Goal: Information Seeking & Learning: Compare options

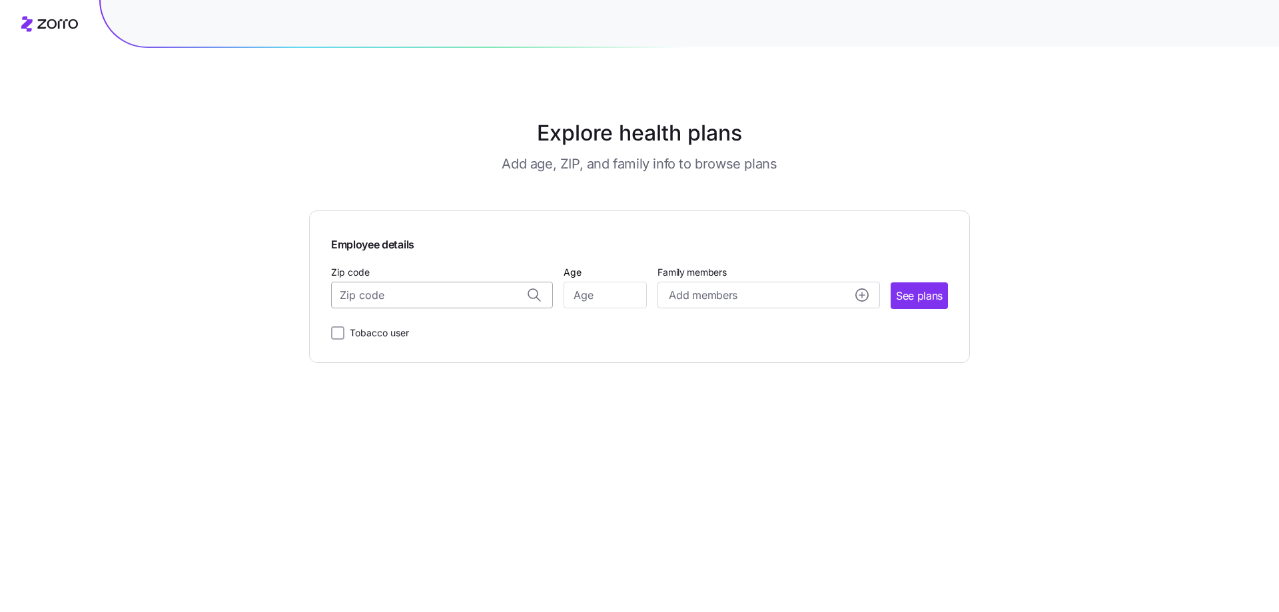
click at [448, 302] on input "Zip code" at bounding box center [442, 295] width 222 height 27
click at [470, 325] on span "18660, [GEOGRAPHIC_DATA], [GEOGRAPHIC_DATA]" at bounding box center [439, 330] width 187 height 17
type input "18660, [GEOGRAPHIC_DATA], [GEOGRAPHIC_DATA]"
click at [609, 302] on input "Age" at bounding box center [605, 295] width 83 height 27
type input "39"
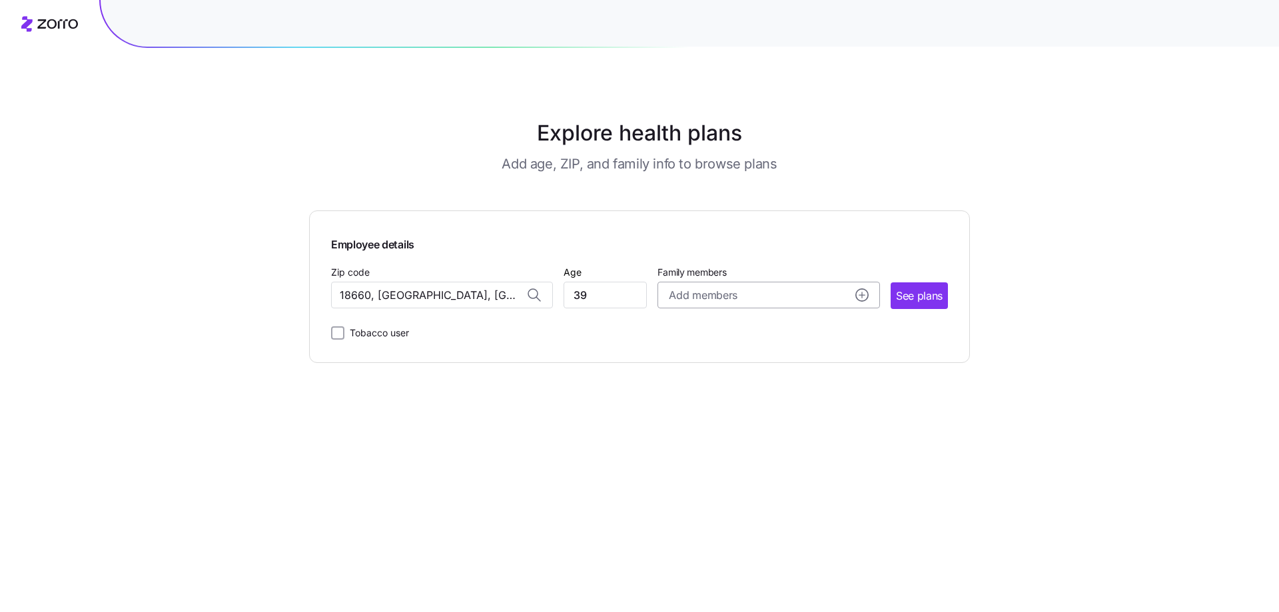
click at [805, 292] on div "Add members" at bounding box center [768, 295] width 199 height 17
click at [699, 380] on input "Age" at bounding box center [706, 380] width 67 height 27
type input "40"
click at [710, 461] on input "Age" at bounding box center [706, 464] width 67 height 27
type input "13"
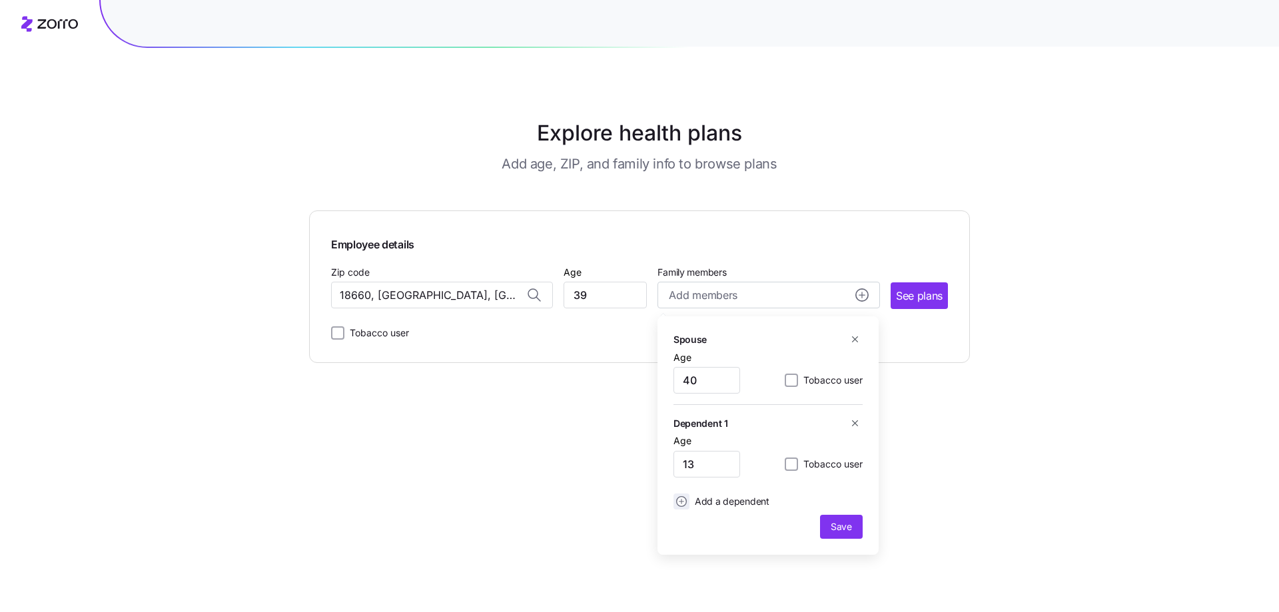
click at [680, 502] on icon "add icon" at bounding box center [681, 501] width 11 height 11
click at [699, 534] on input "Age" at bounding box center [700, 537] width 67 height 27
type input "8"
click at [677, 569] on icon "add icon" at bounding box center [675, 574] width 11 height 11
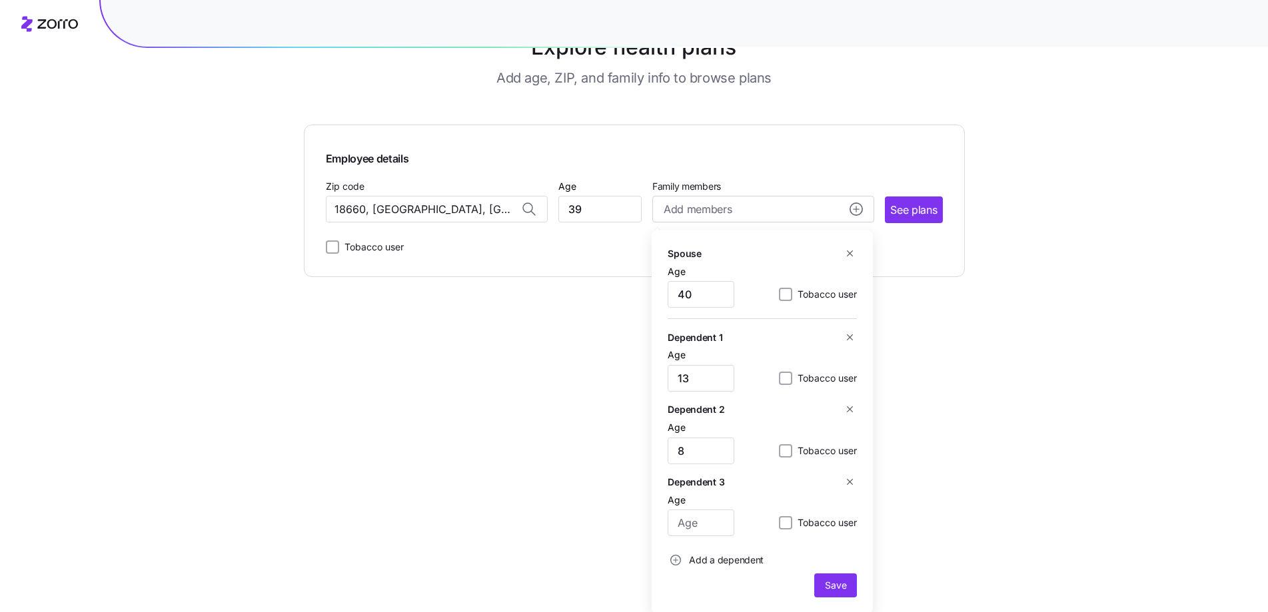
scroll to position [87, 0]
click at [843, 589] on span "Save" at bounding box center [835, 583] width 21 height 13
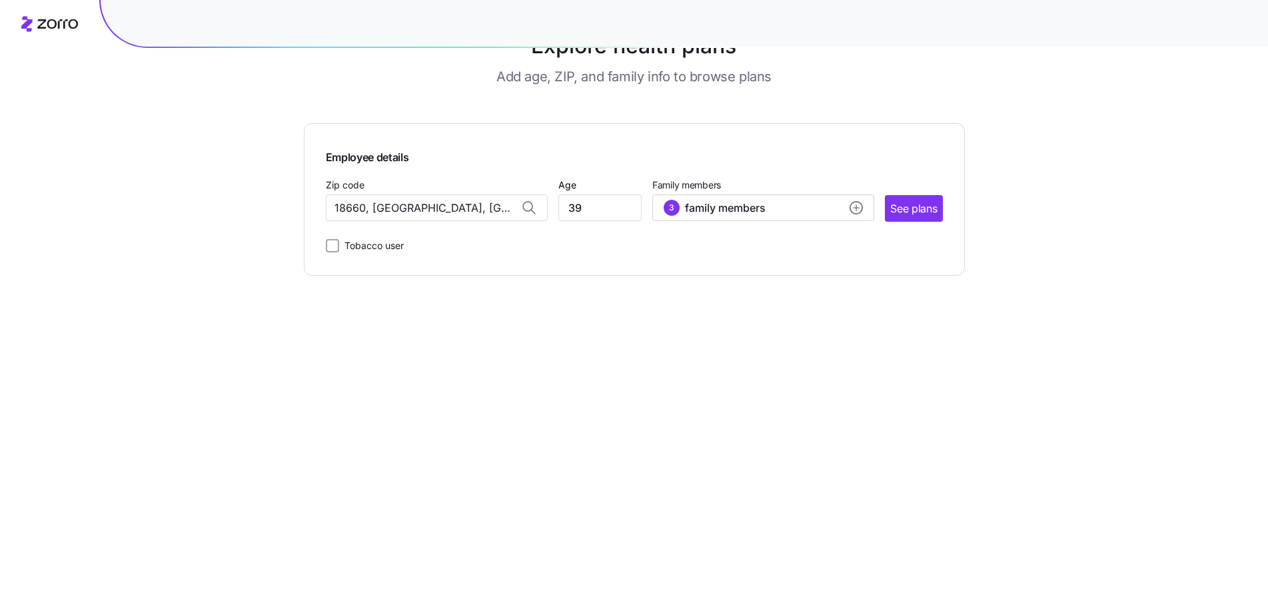
scroll to position [0, 0]
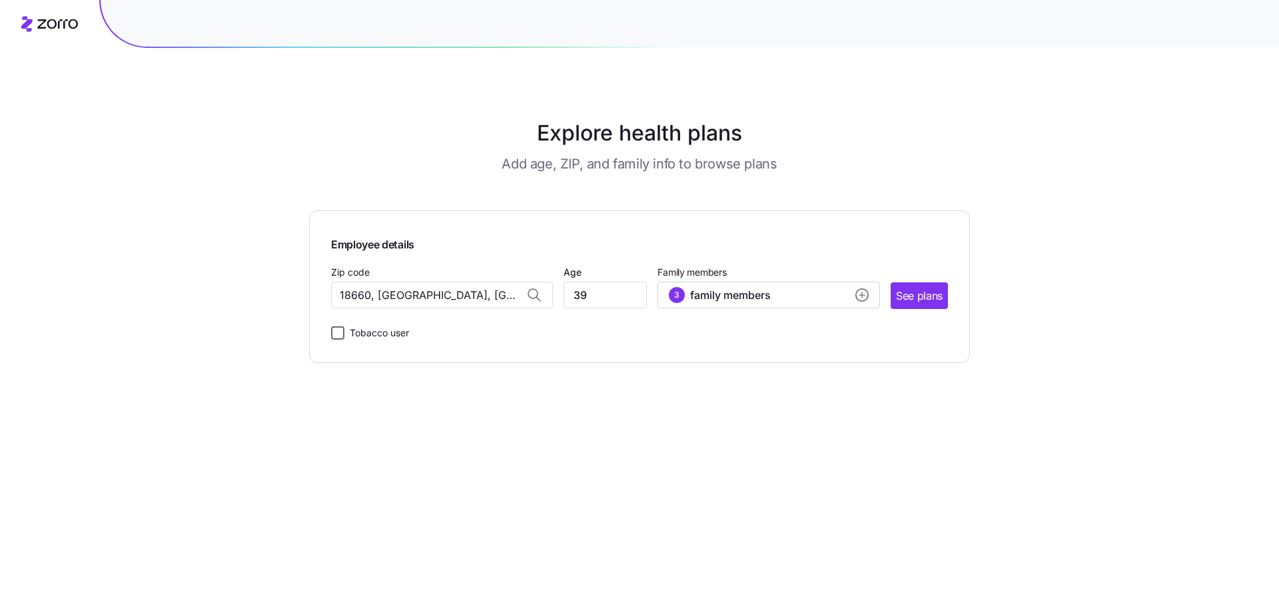
click at [337, 334] on input "Tobacco user" at bounding box center [337, 332] width 13 height 13
checkbox input "true"
click at [919, 298] on span "See plans" at bounding box center [919, 296] width 47 height 17
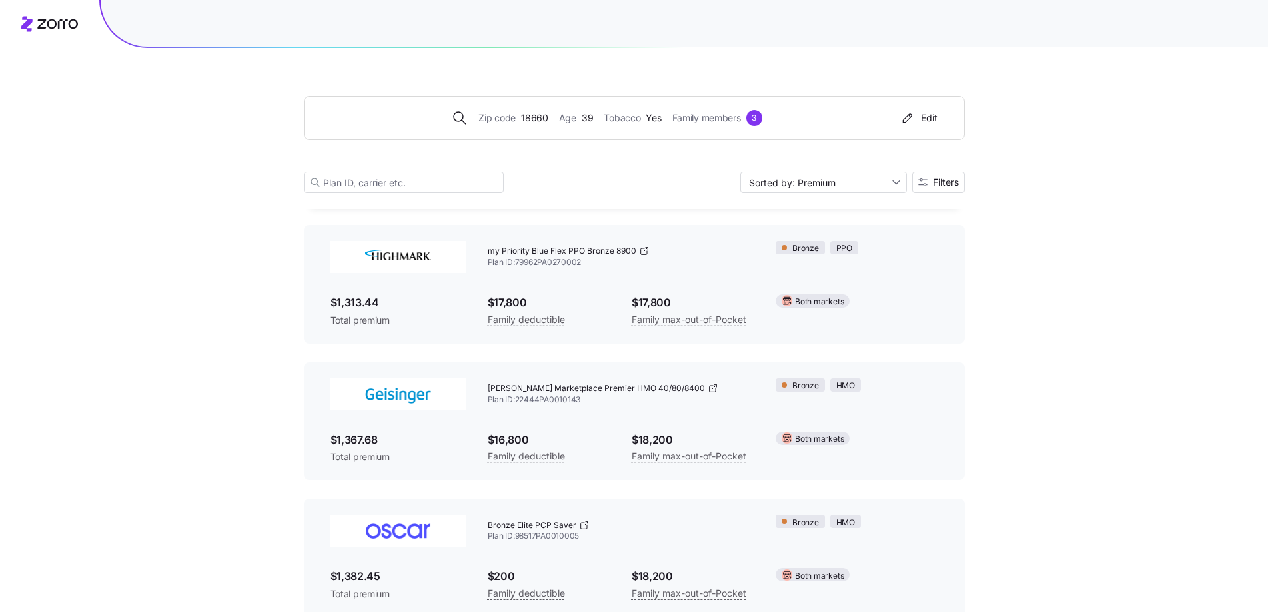
scroll to position [1599, 0]
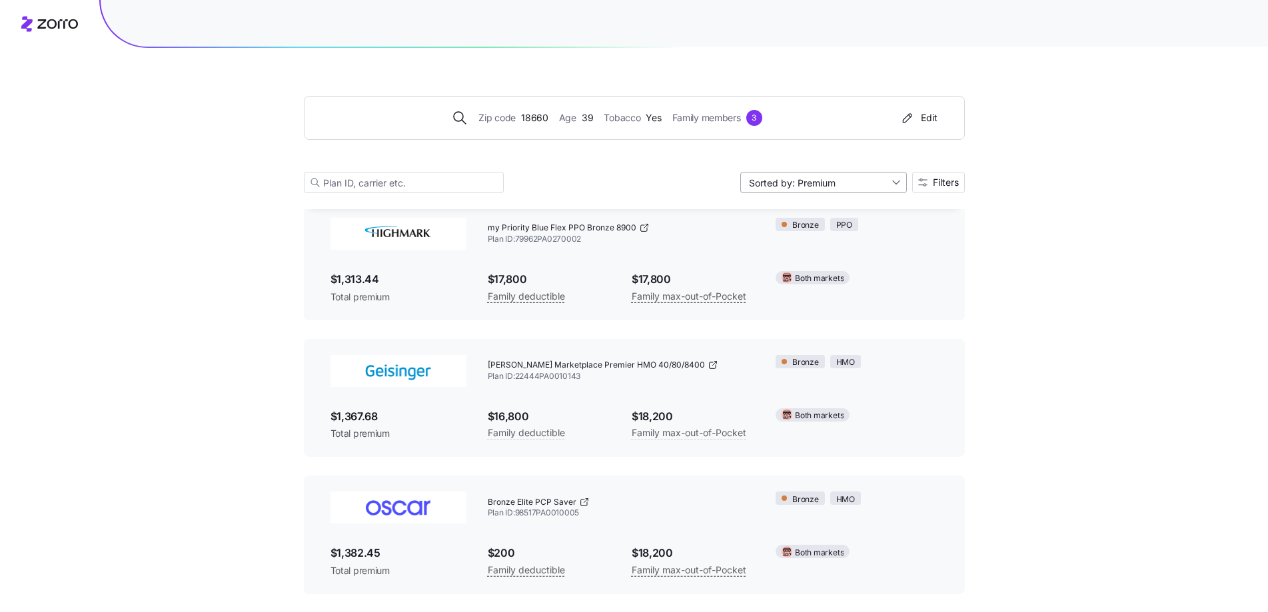
click at [894, 179] on input "Sorted by: Premium" at bounding box center [823, 182] width 167 height 21
click at [894, 179] on div "Sorted by: Premium" at bounding box center [823, 182] width 167 height 21
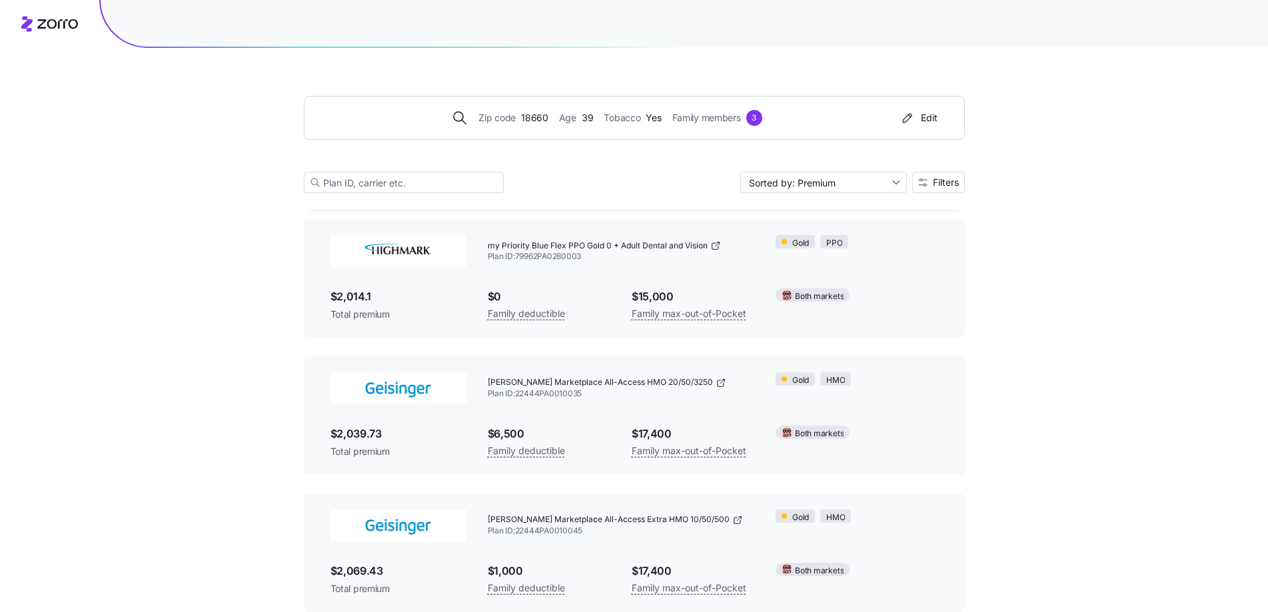
scroll to position [7993, 0]
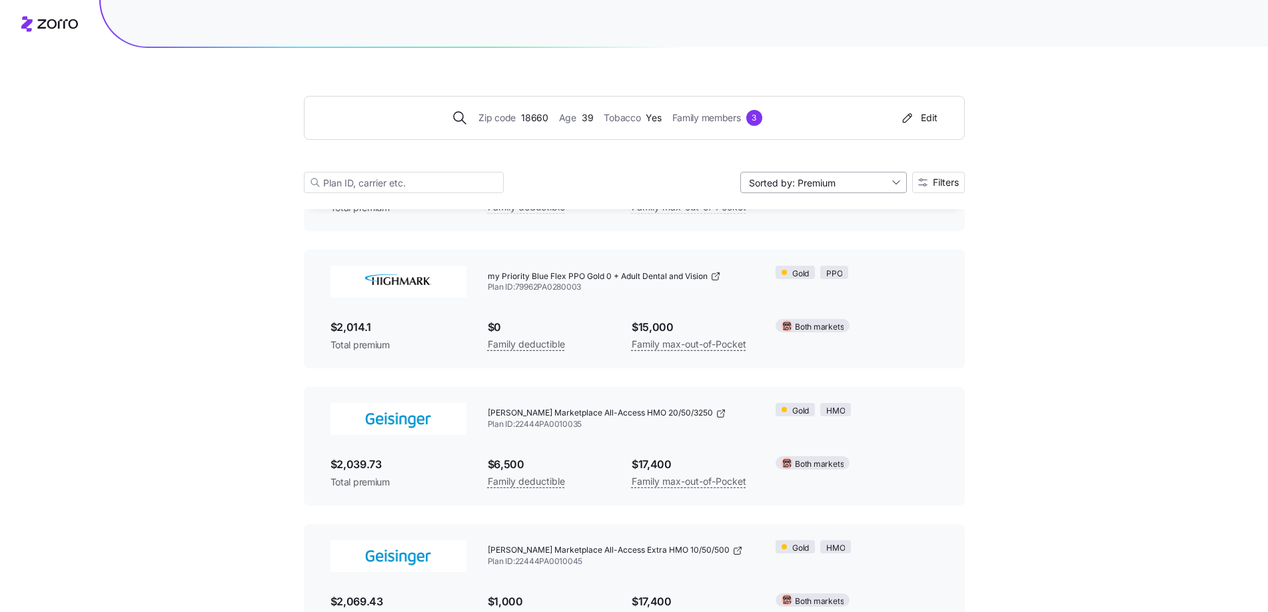
click at [893, 185] on input "Sorted by: Premium" at bounding box center [823, 182] width 167 height 21
click at [798, 234] on div "Deductible" at bounding box center [822, 234] width 156 height 20
type input "Sorted by: Deductible"
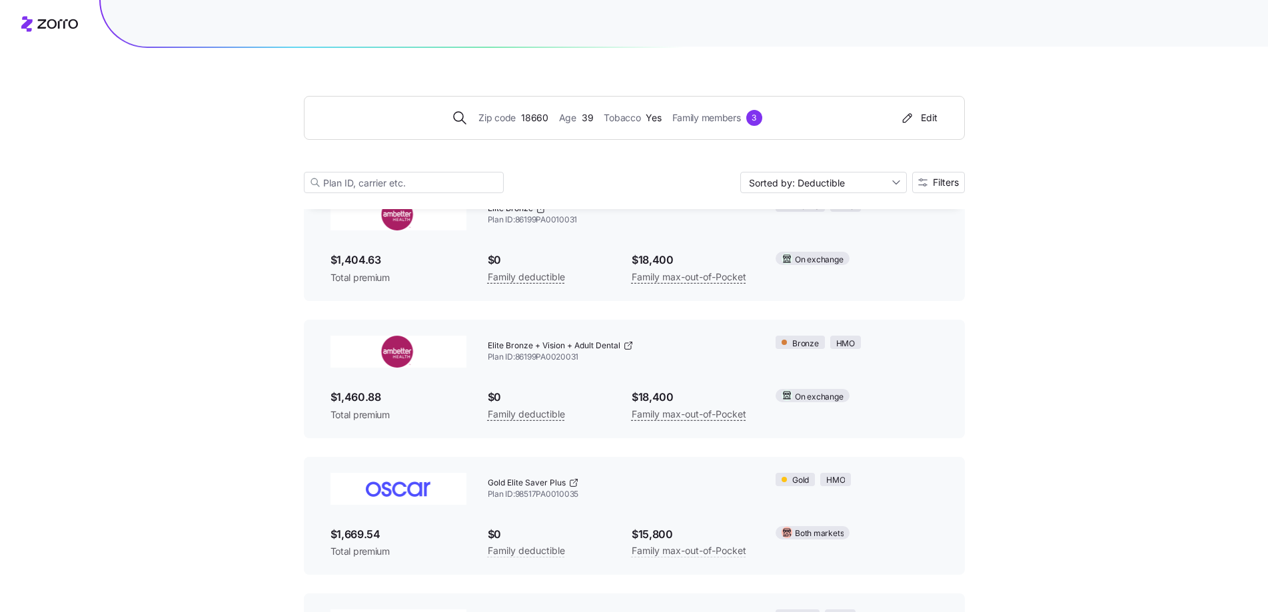
scroll to position [133, 0]
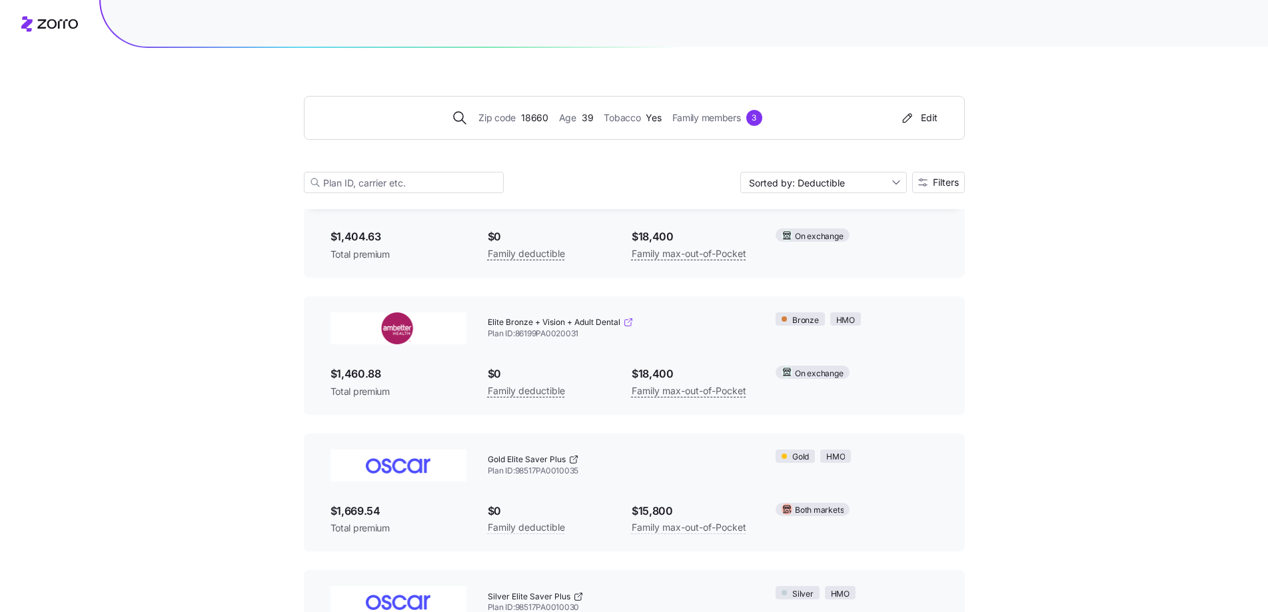
click at [627, 323] on icon at bounding box center [628, 322] width 11 height 11
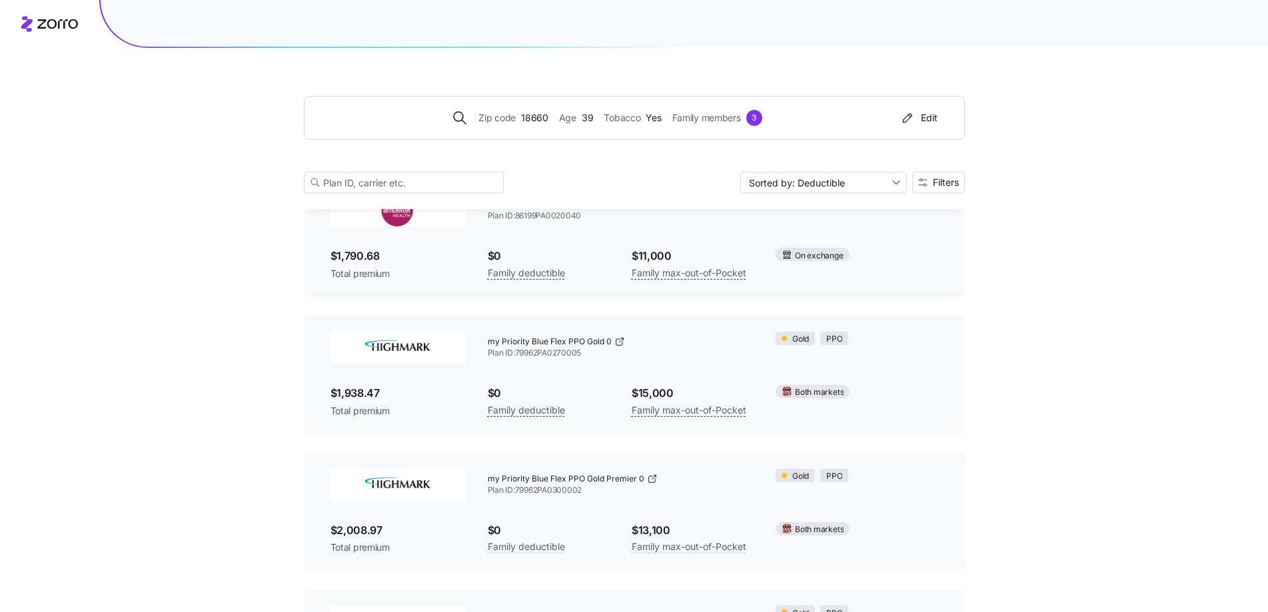
scroll to position [866, 0]
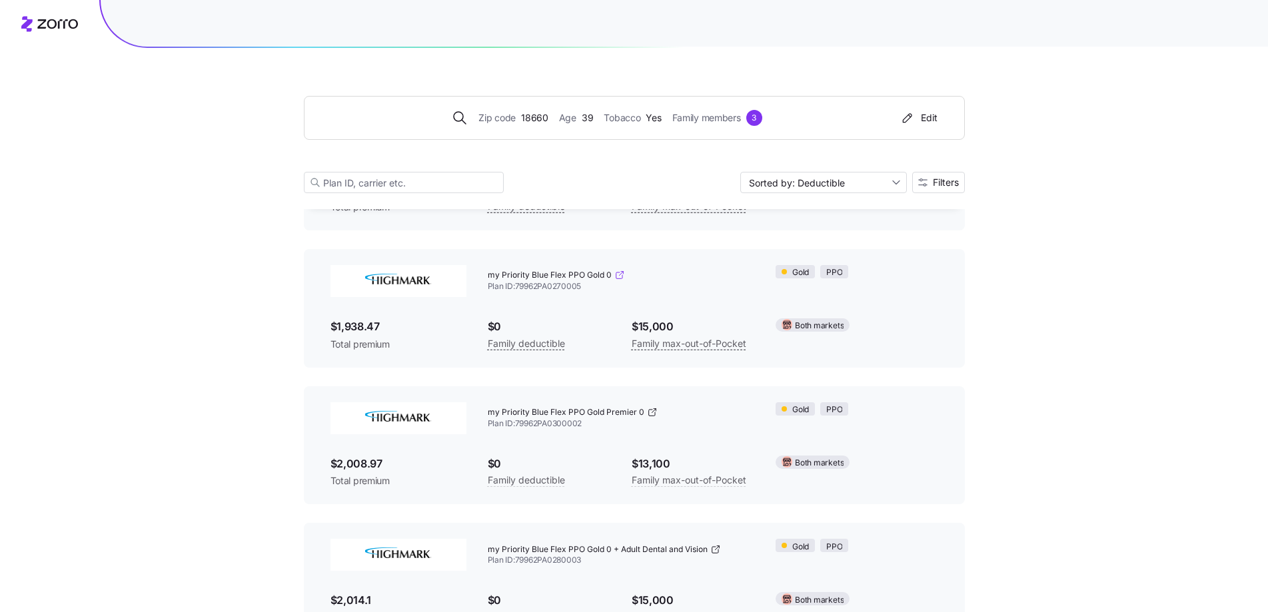
click at [616, 274] on icon at bounding box center [619, 275] width 11 height 11
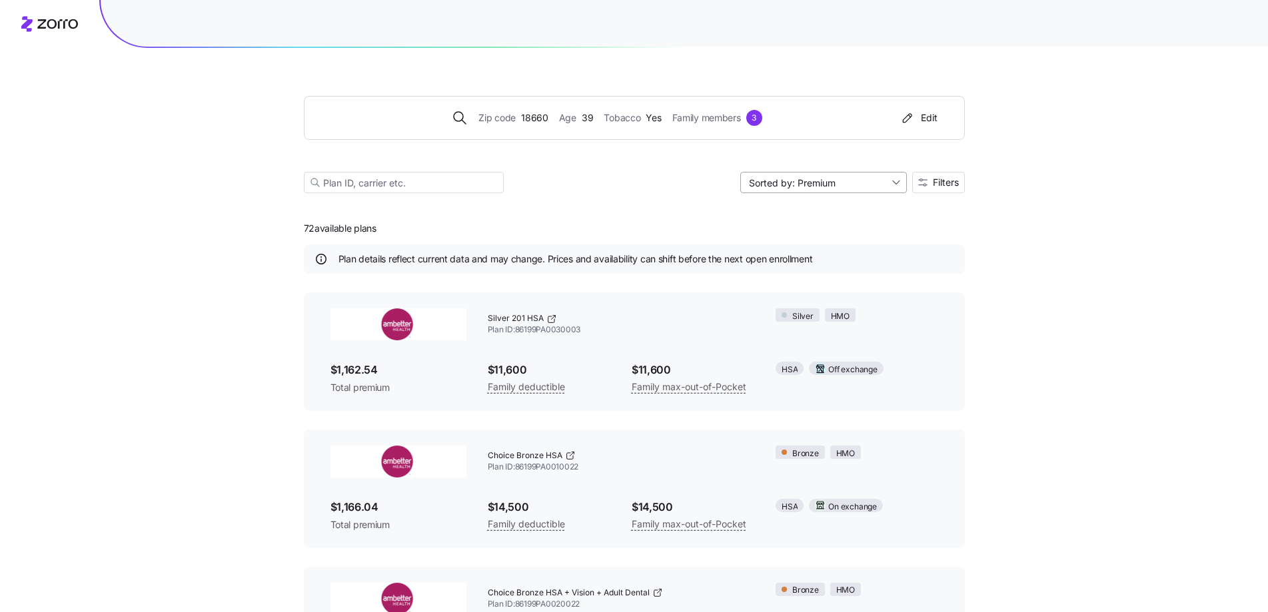
click at [896, 182] on input "Sorted by: Premium" at bounding box center [823, 182] width 167 height 21
click at [785, 234] on div "Deductible" at bounding box center [822, 234] width 156 height 20
type input "Sorted by: Deductible"
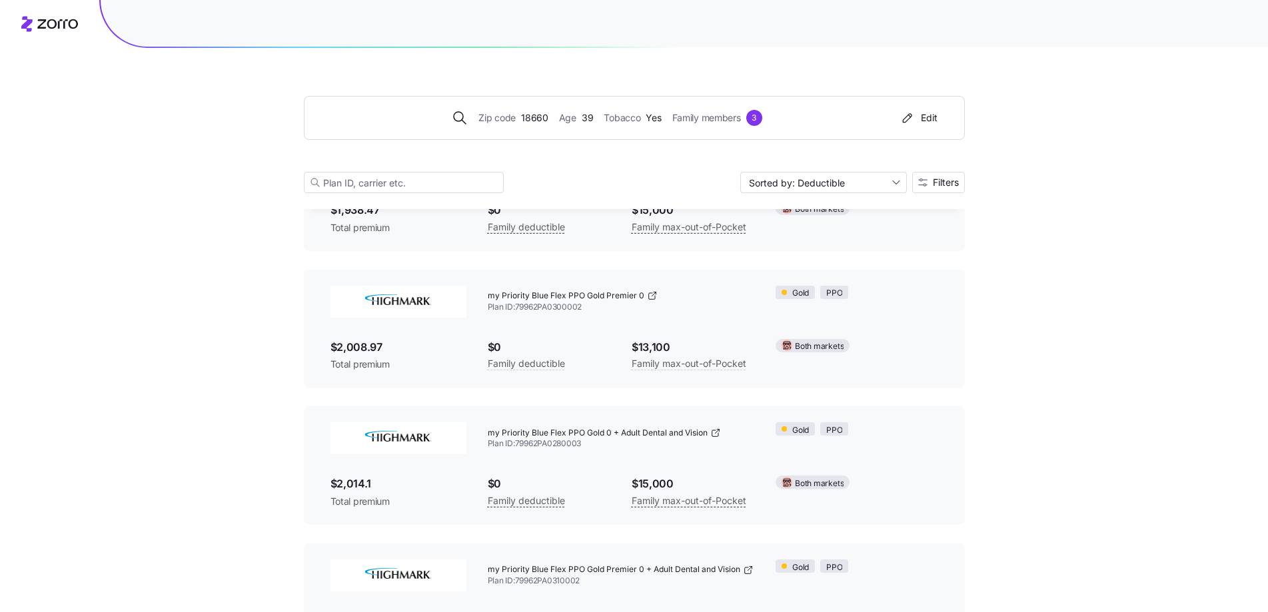
scroll to position [999, 0]
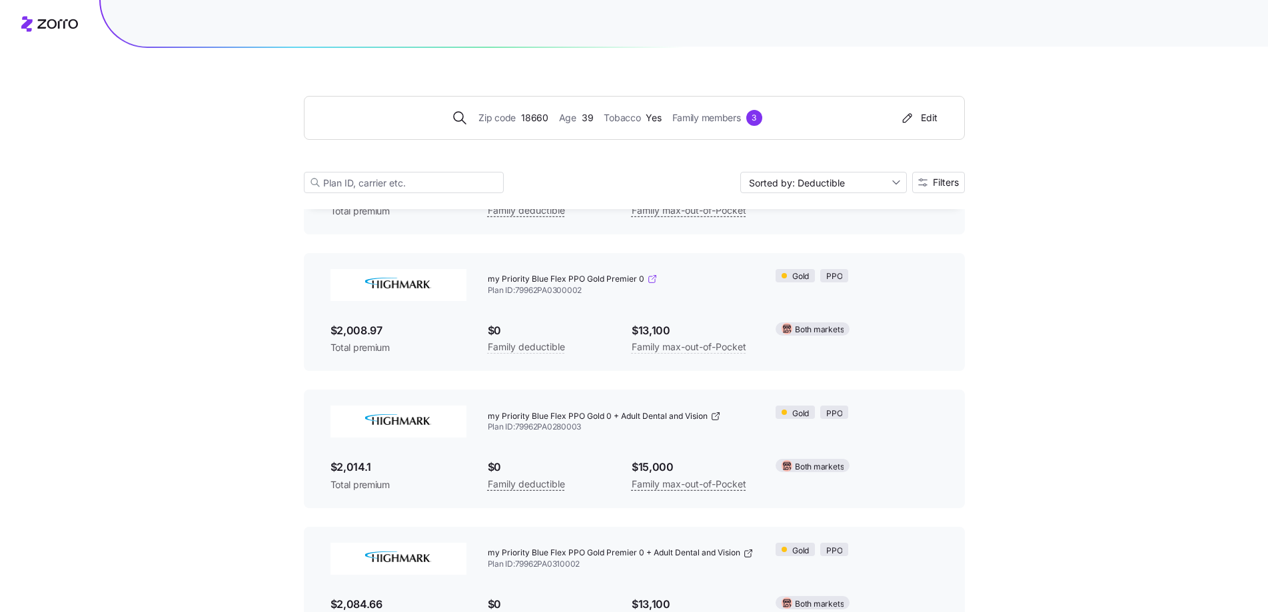
click at [649, 279] on icon at bounding box center [652, 279] width 11 height 11
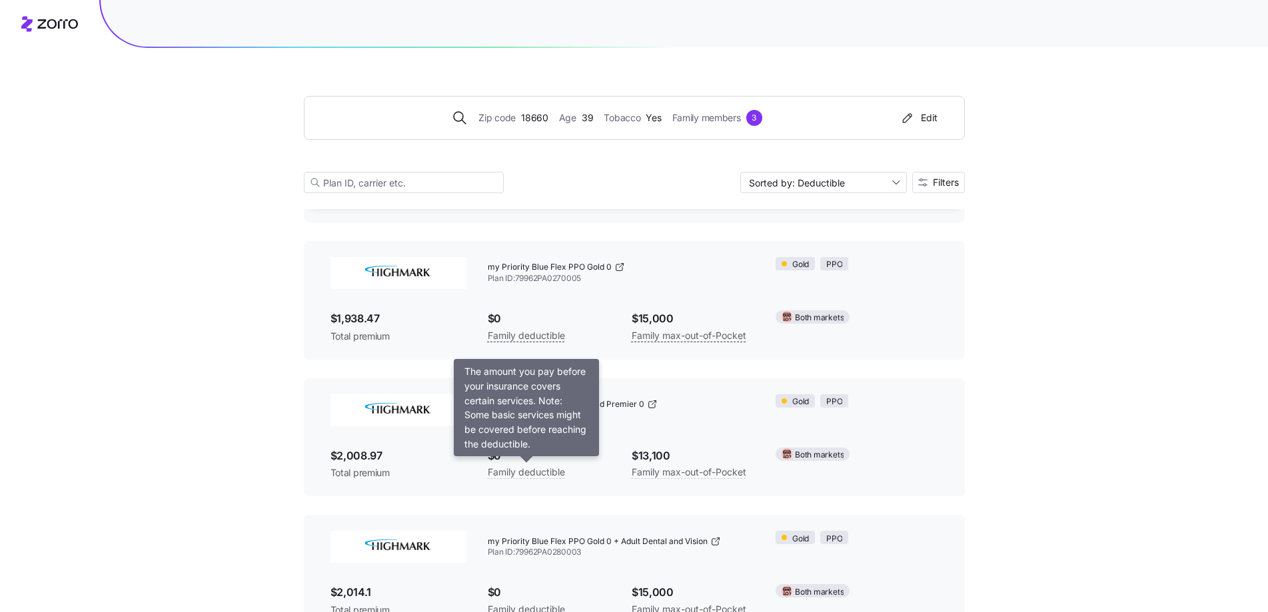
scroll to position [866, 0]
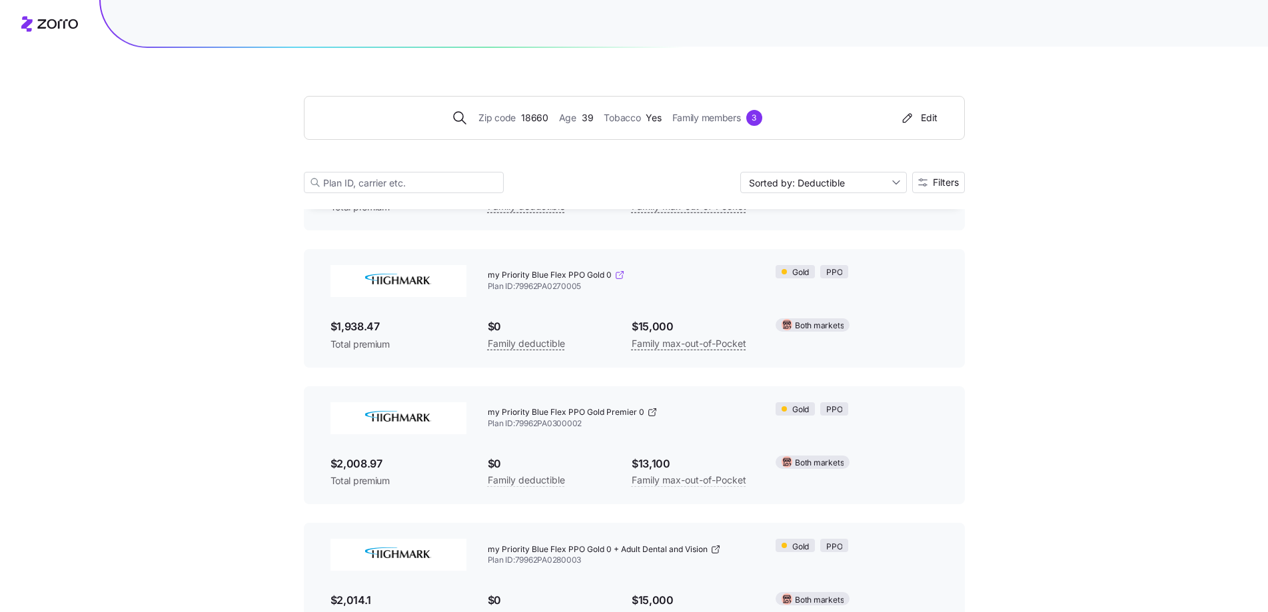
click at [618, 272] on icon at bounding box center [618, 275] width 6 height 6
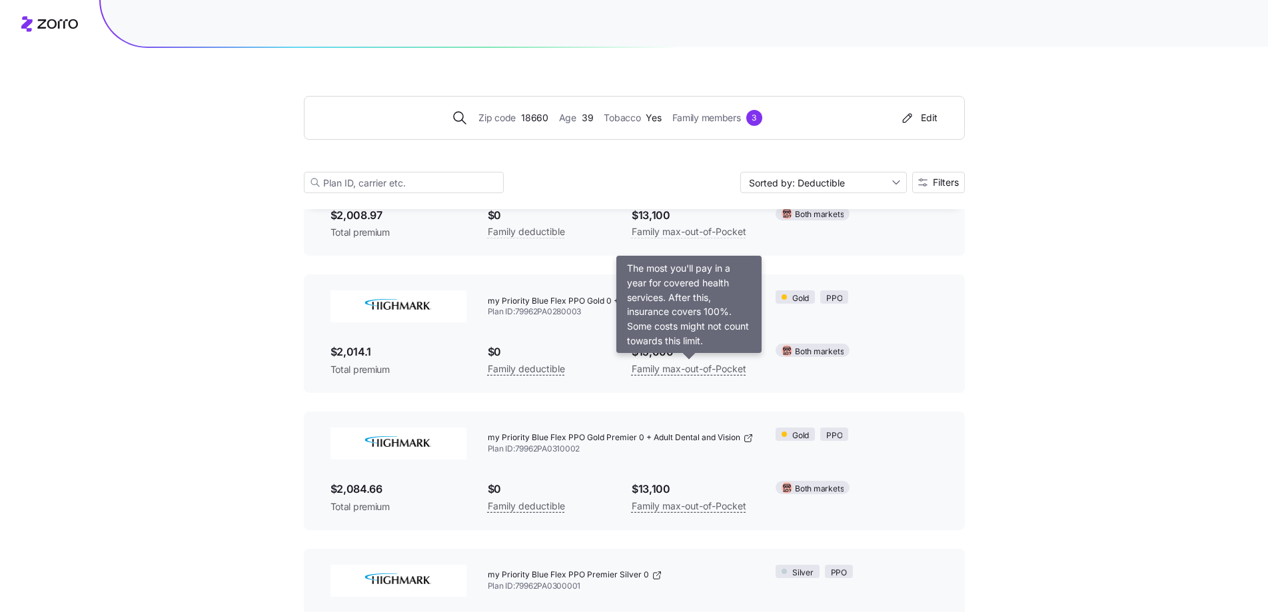
scroll to position [1132, 0]
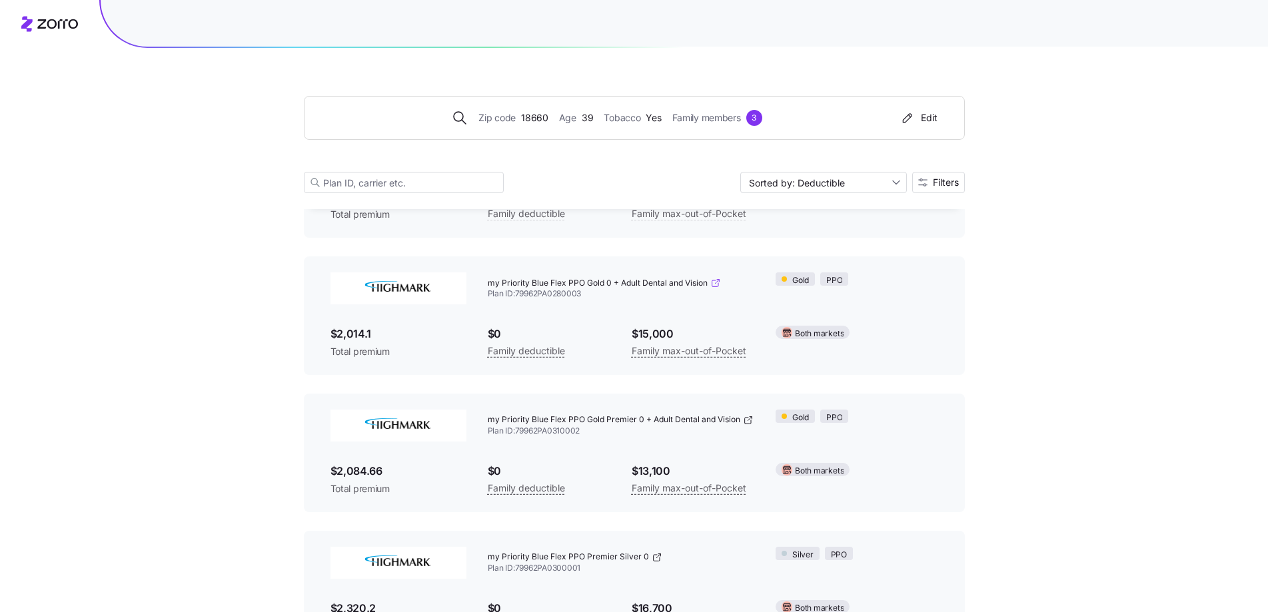
click at [716, 281] on icon at bounding box center [715, 283] width 11 height 11
click at [747, 420] on icon at bounding box center [748, 420] width 11 height 11
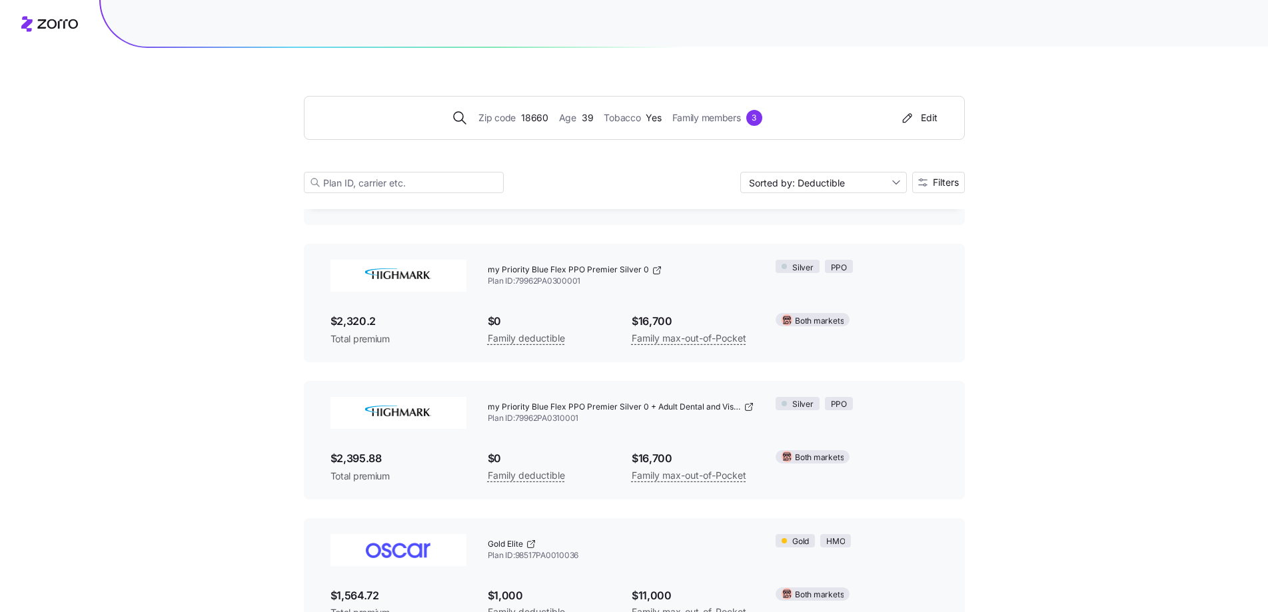
scroll to position [1399, 0]
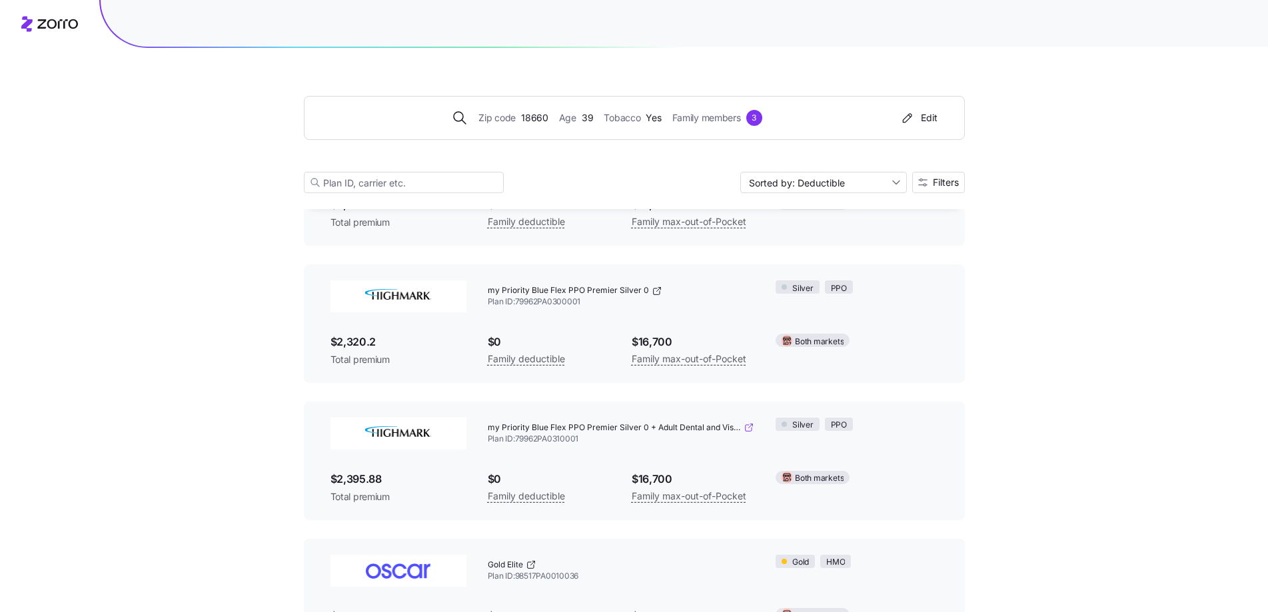
click at [748, 430] on icon at bounding box center [748, 427] width 11 height 11
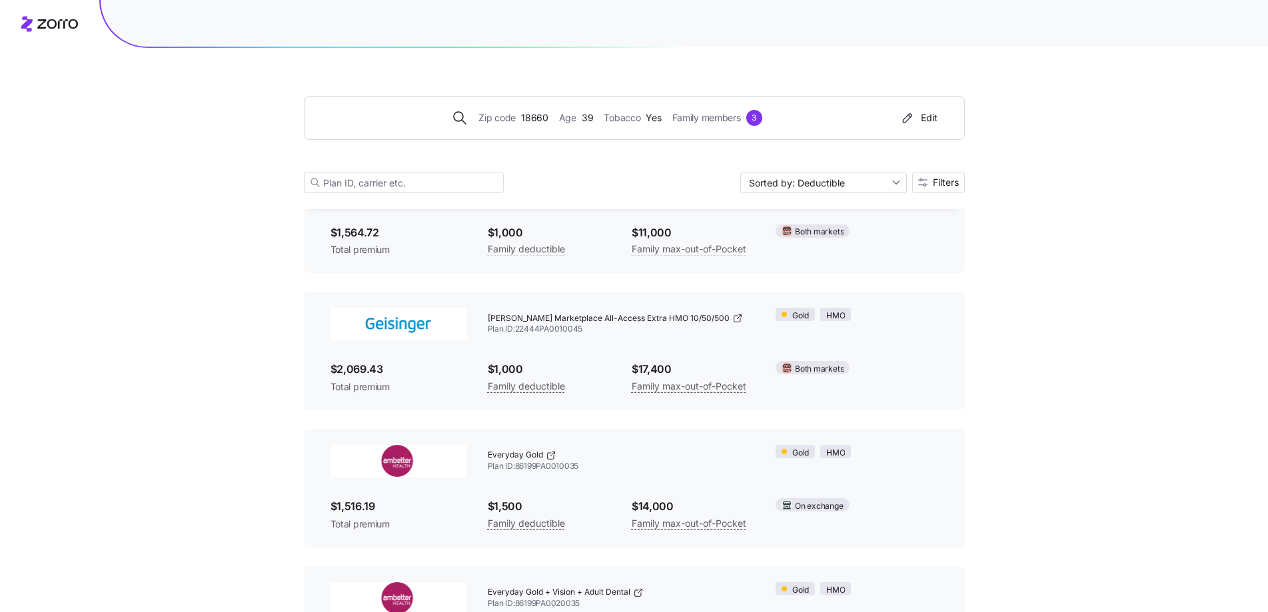
scroll to position [1798, 0]
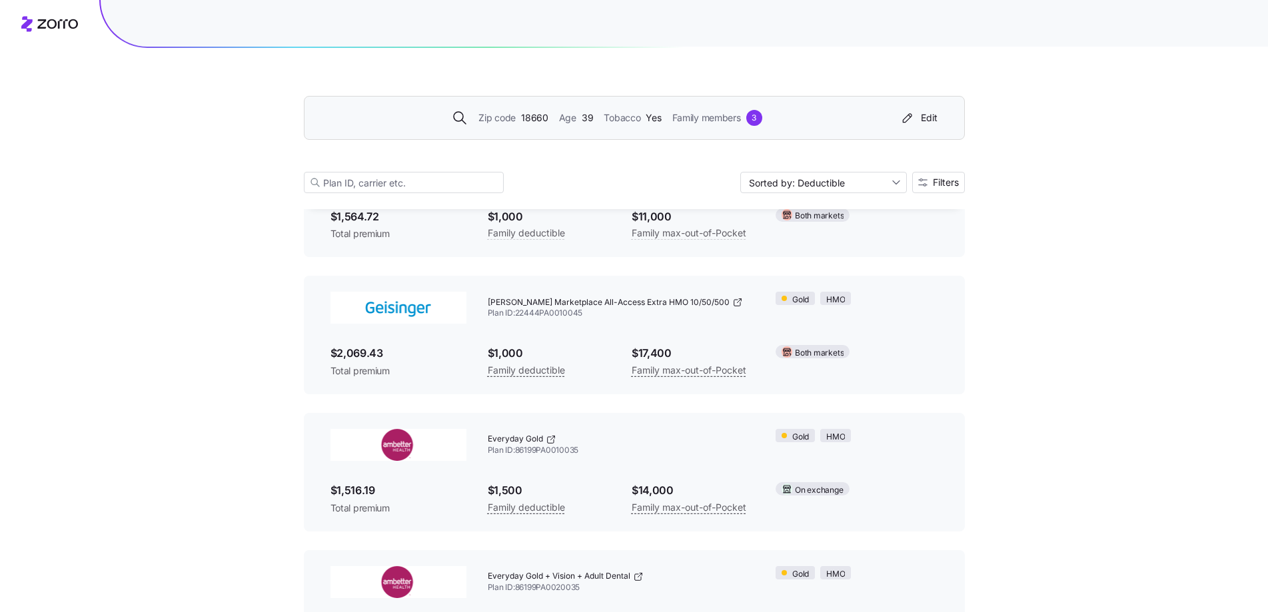
click at [751, 115] on div "3" at bounding box center [754, 118] width 16 height 16
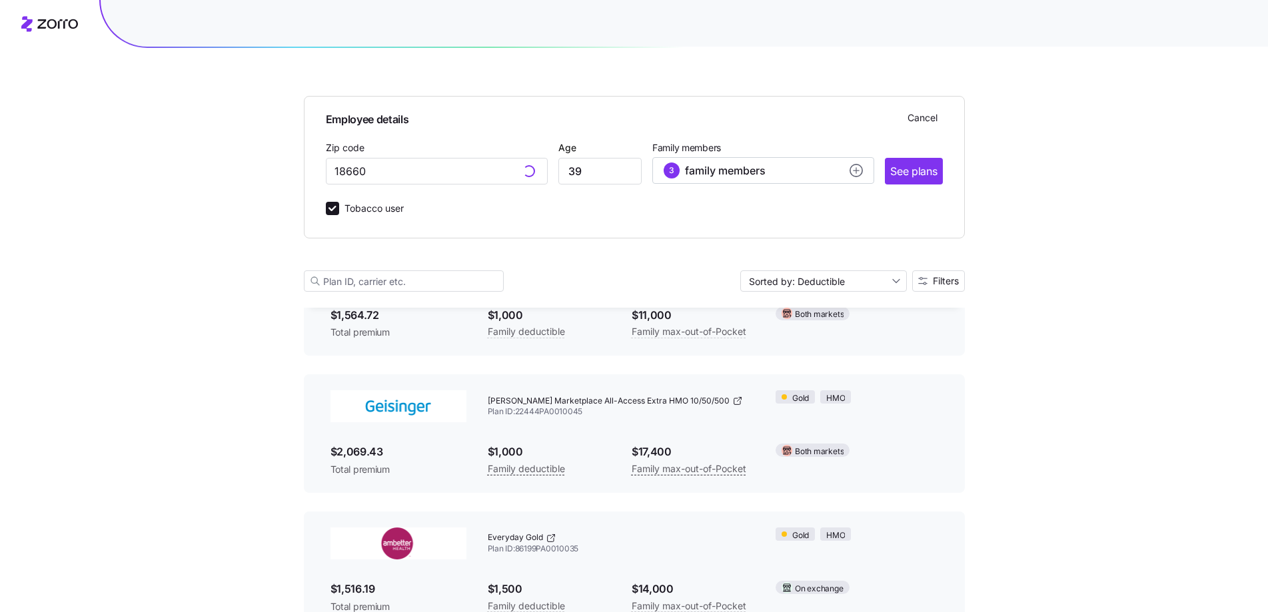
scroll to position [1897, 0]
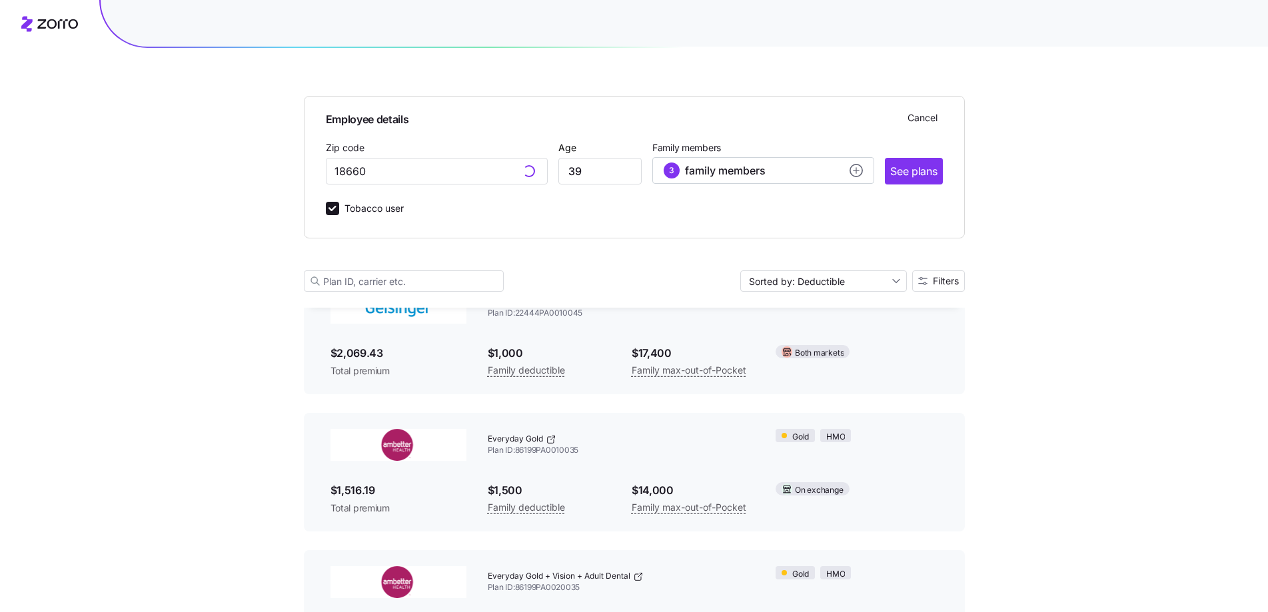
type input "18660, [GEOGRAPHIC_DATA], [GEOGRAPHIC_DATA]"
click at [858, 166] on circle "add icon" at bounding box center [856, 171] width 12 height 12
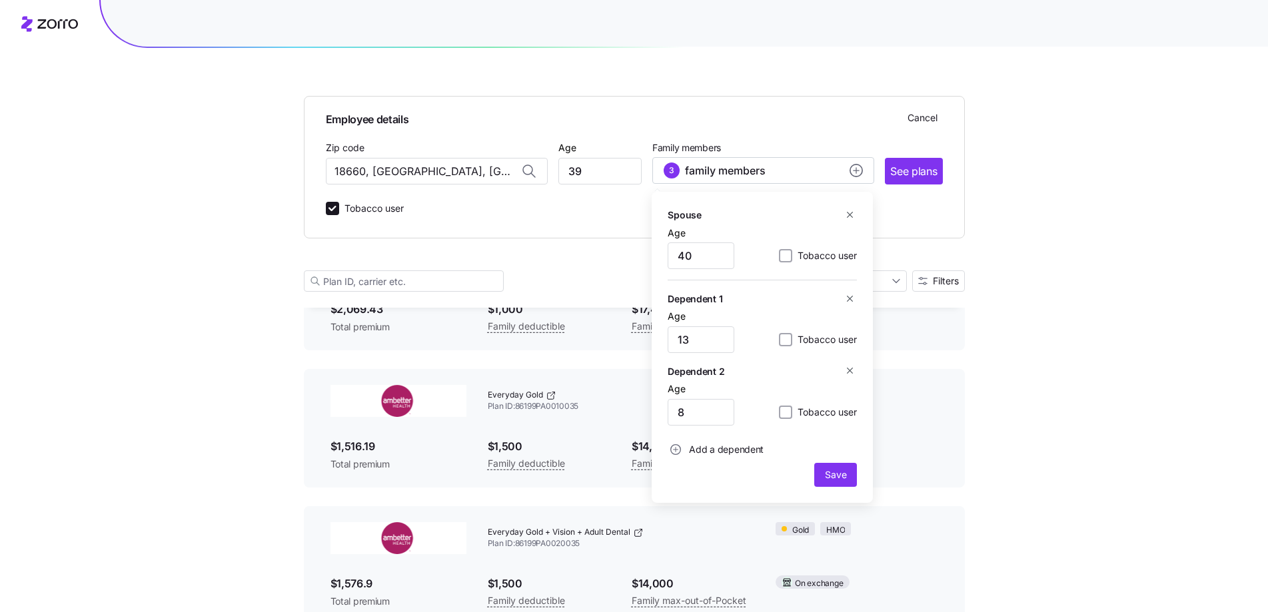
scroll to position [1964, 0]
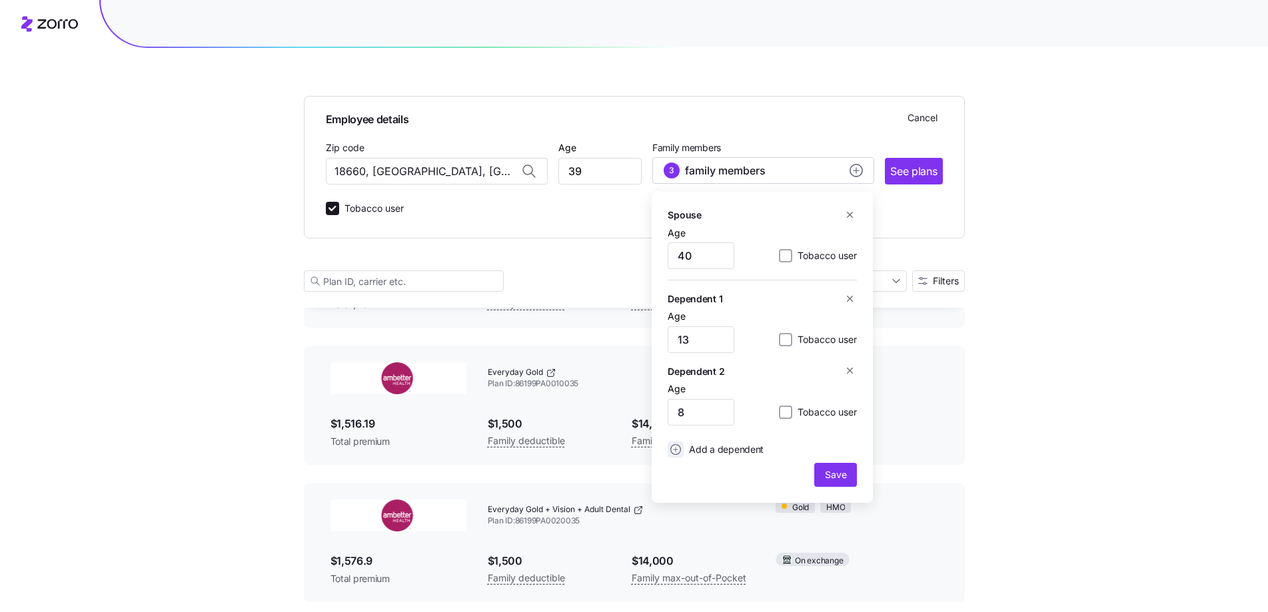
click at [677, 447] on circle "add icon" at bounding box center [676, 450] width 10 height 10
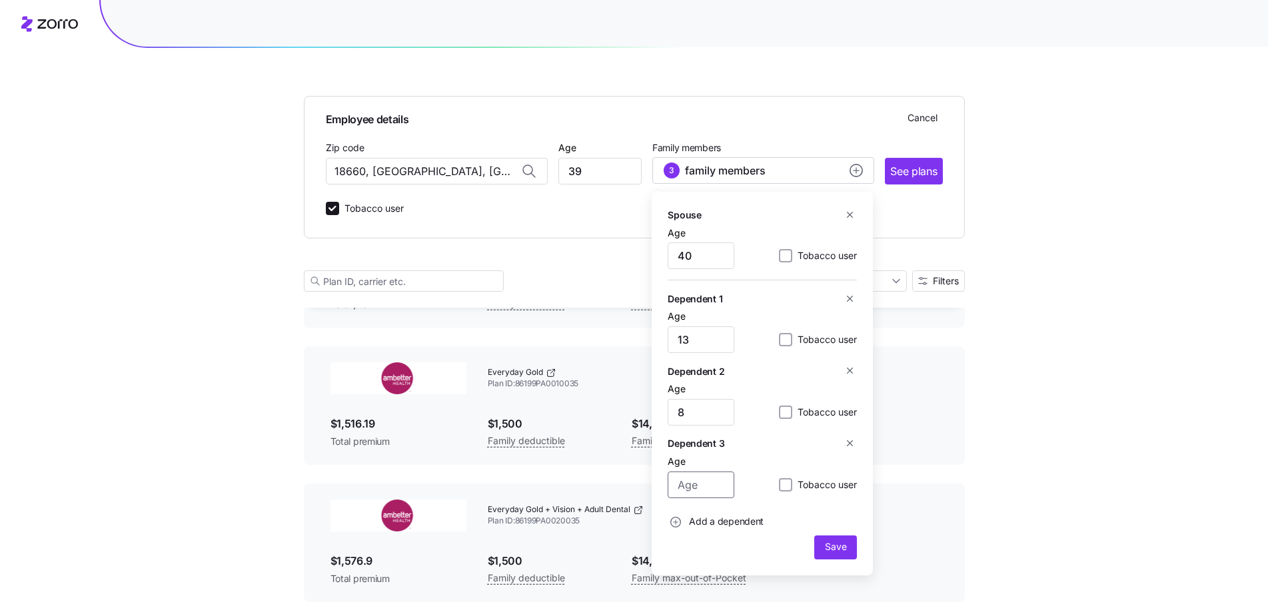
click at [705, 490] on input "Age" at bounding box center [700, 485] width 67 height 27
type input "7"
click at [837, 549] on span "Save" at bounding box center [835, 546] width 21 height 13
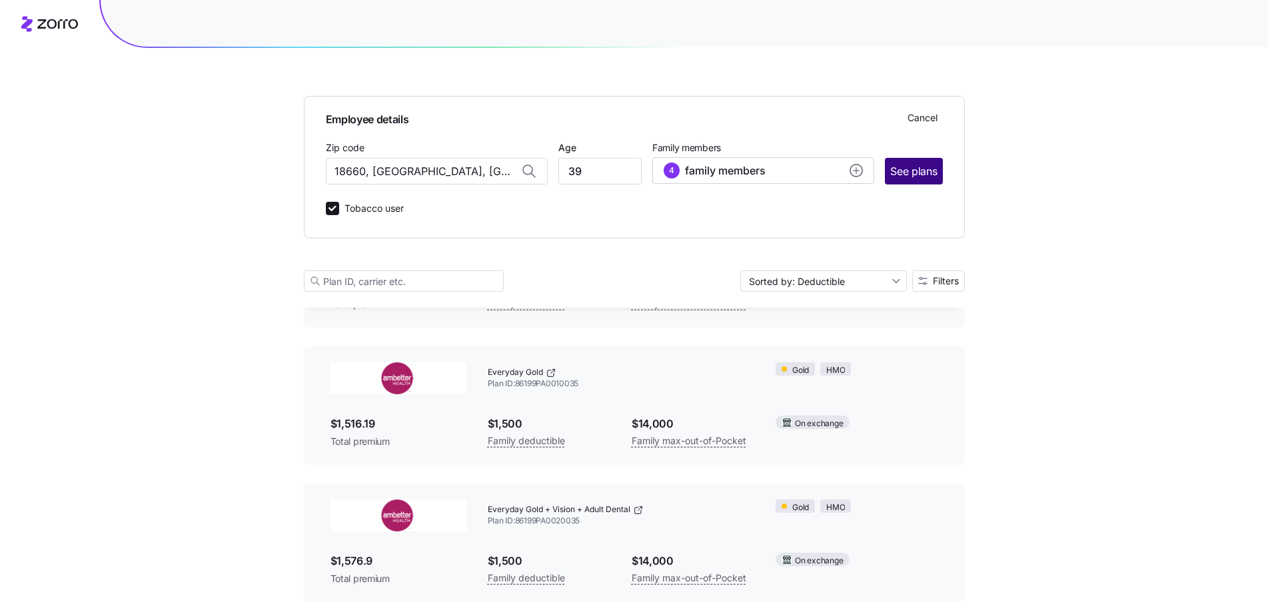
click at [915, 168] on span "See plans" at bounding box center [913, 171] width 47 height 17
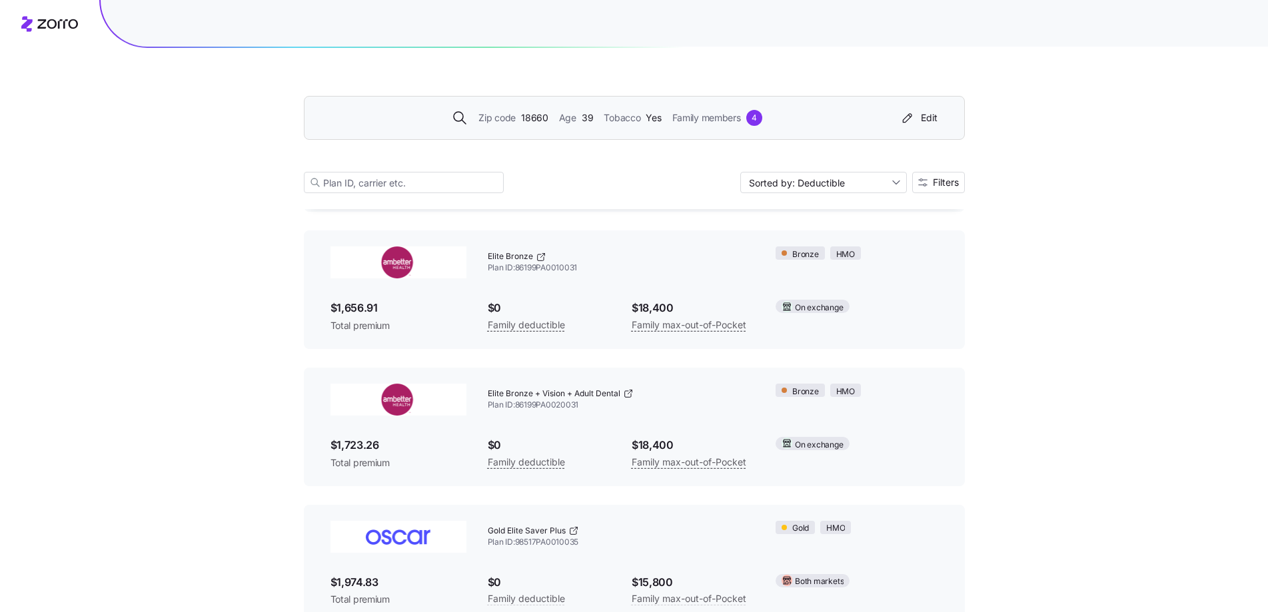
scroll to position [0, 0]
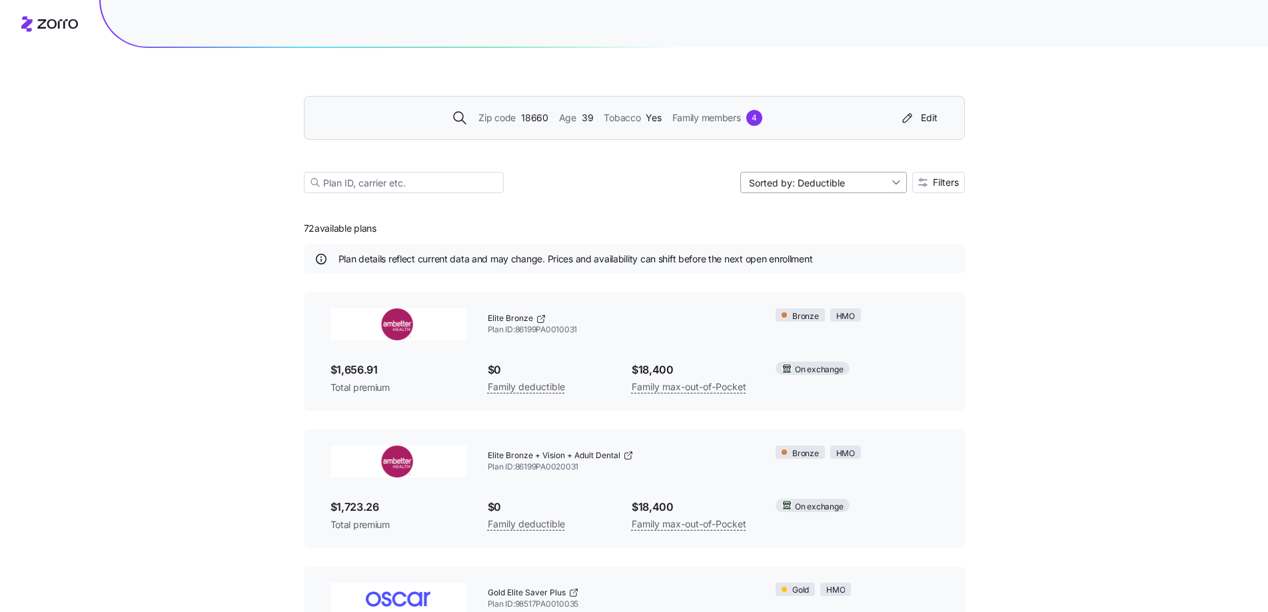
click at [899, 180] on input "Sorted by: Deductible" at bounding box center [823, 182] width 167 height 21
click at [787, 236] on div "Deductible" at bounding box center [822, 234] width 156 height 20
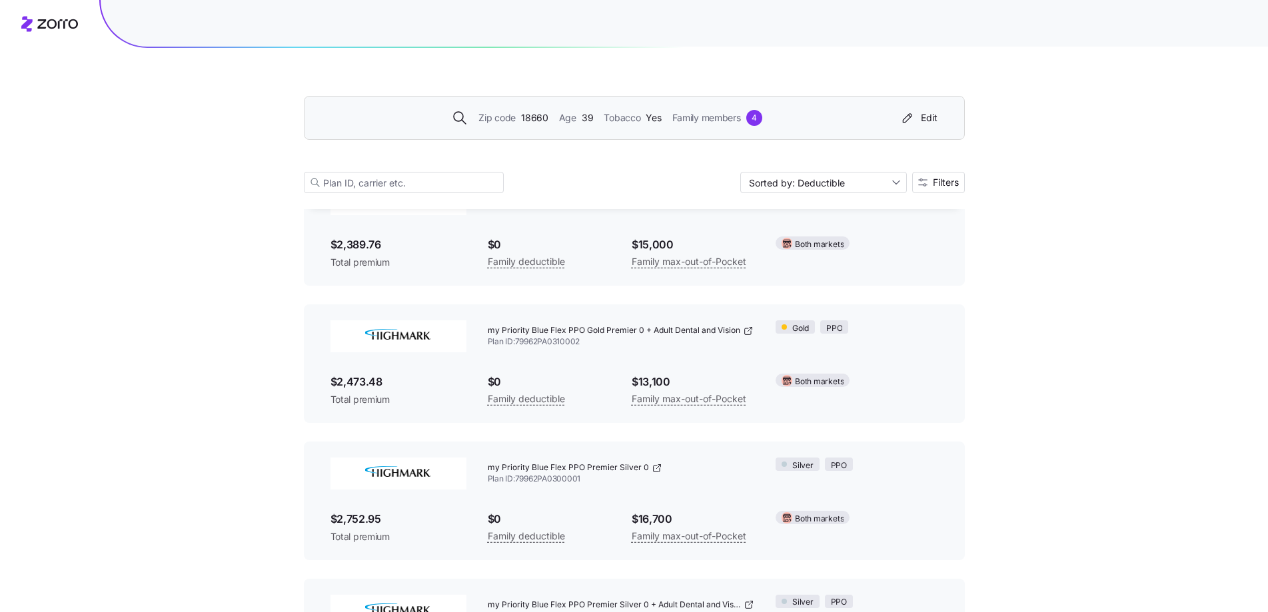
scroll to position [1199, 0]
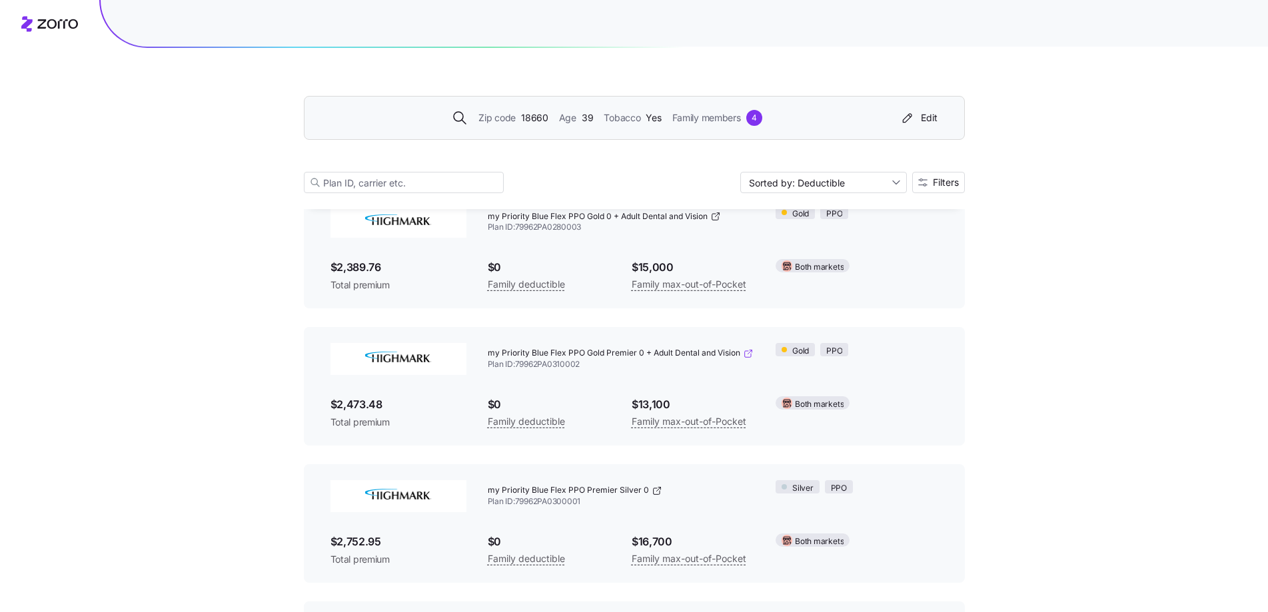
click at [747, 352] on icon at bounding box center [748, 353] width 11 height 11
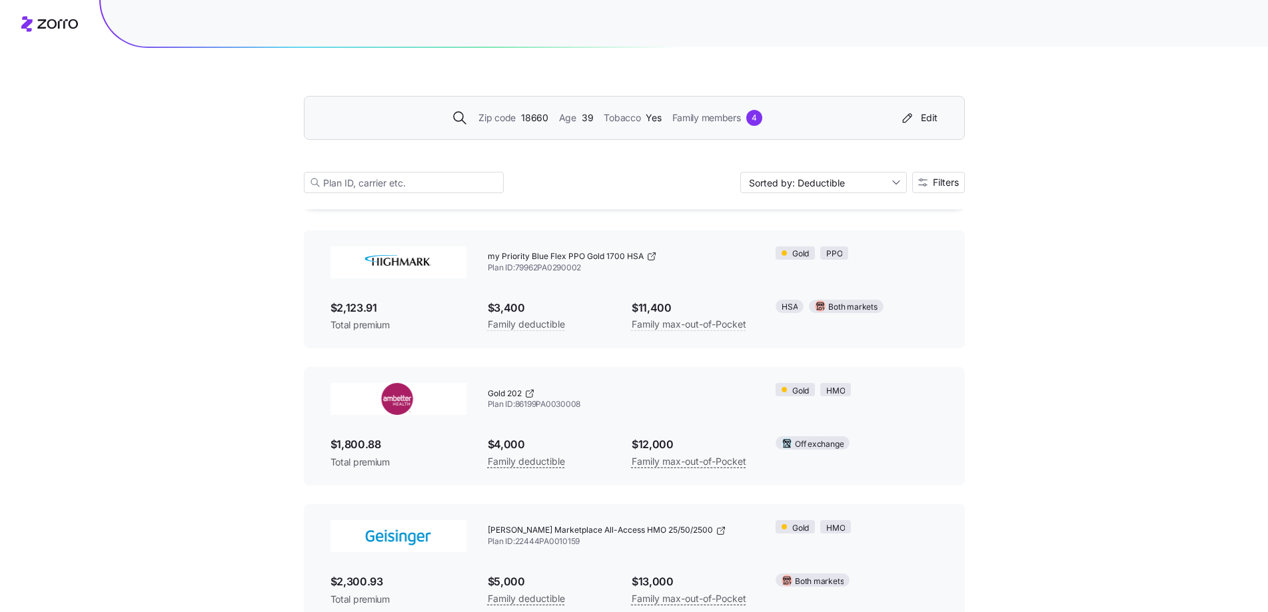
scroll to position [7167, 0]
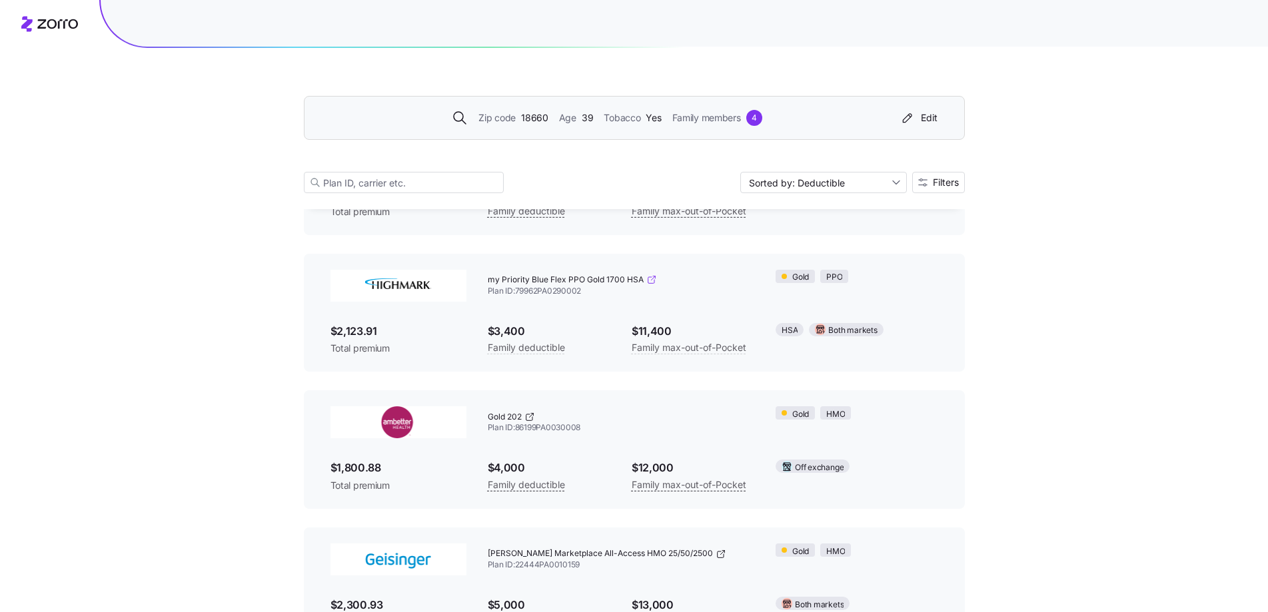
click at [651, 281] on icon at bounding box center [651, 279] width 11 height 11
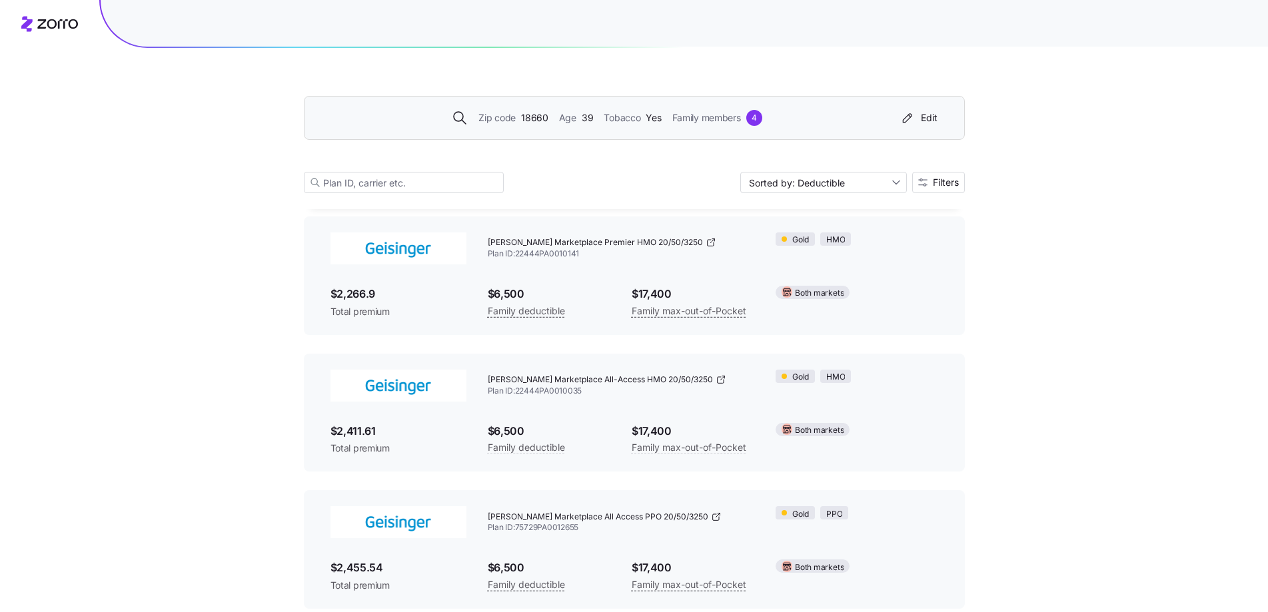
scroll to position [7833, 0]
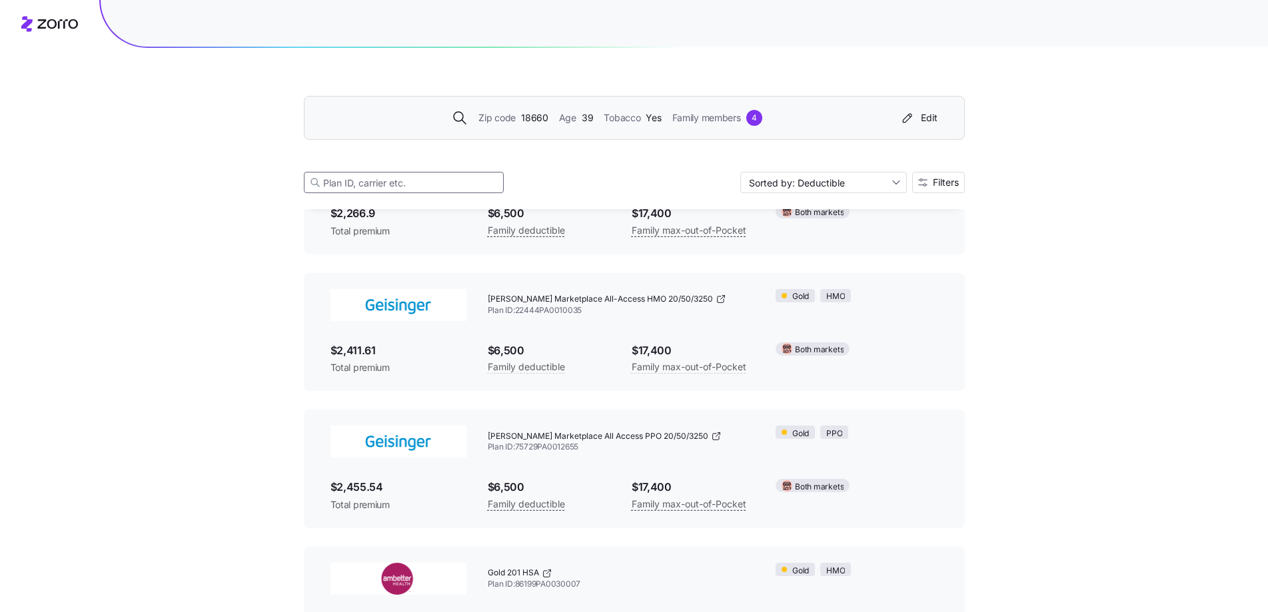
click at [412, 179] on input at bounding box center [404, 182] width 200 height 21
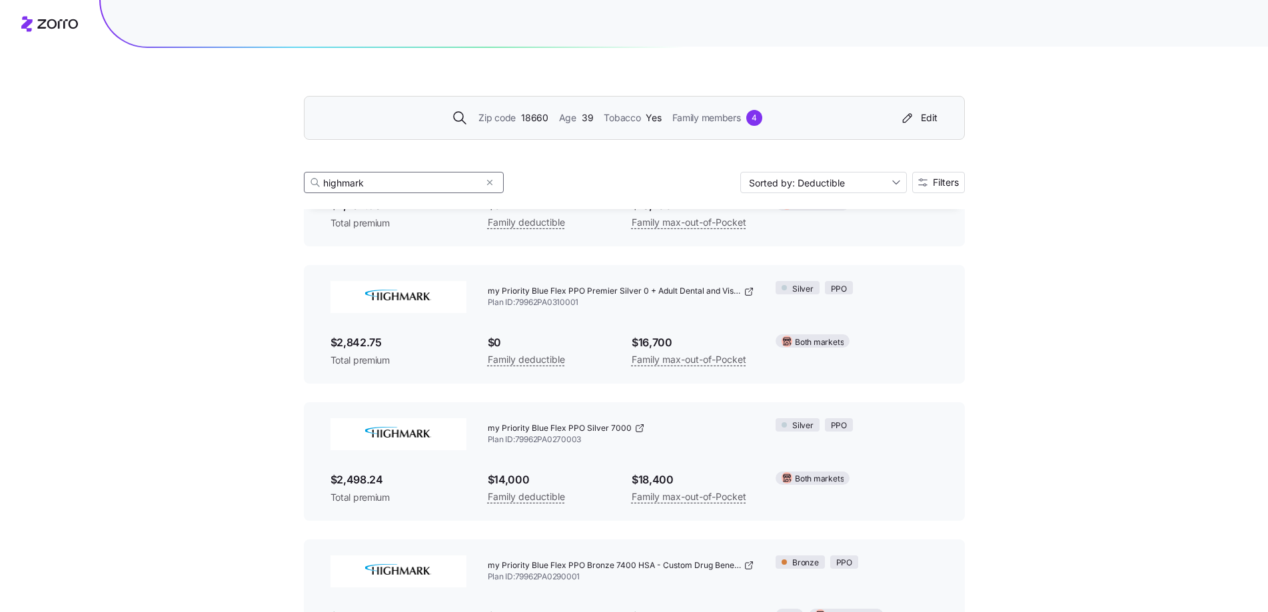
scroll to position [671, 0]
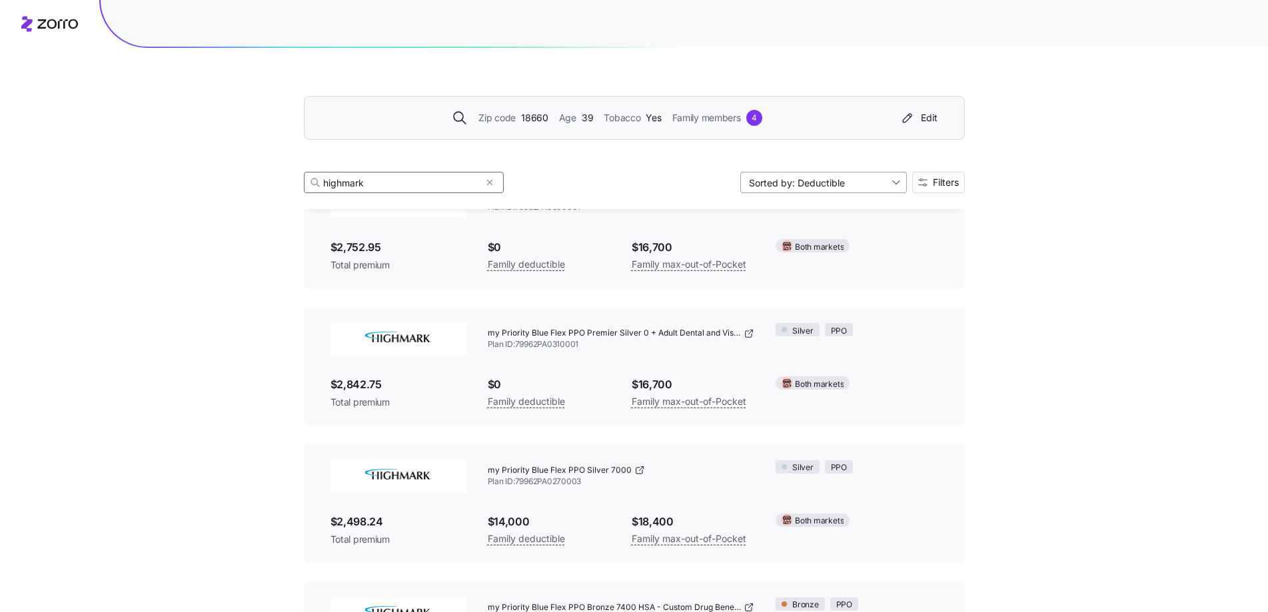
type input "highmark"
click at [895, 185] on input "Sorted by: Deductible" at bounding box center [823, 182] width 167 height 21
click at [815, 210] on div "Premium" at bounding box center [822, 214] width 156 height 20
type input "Sorted by: Premium"
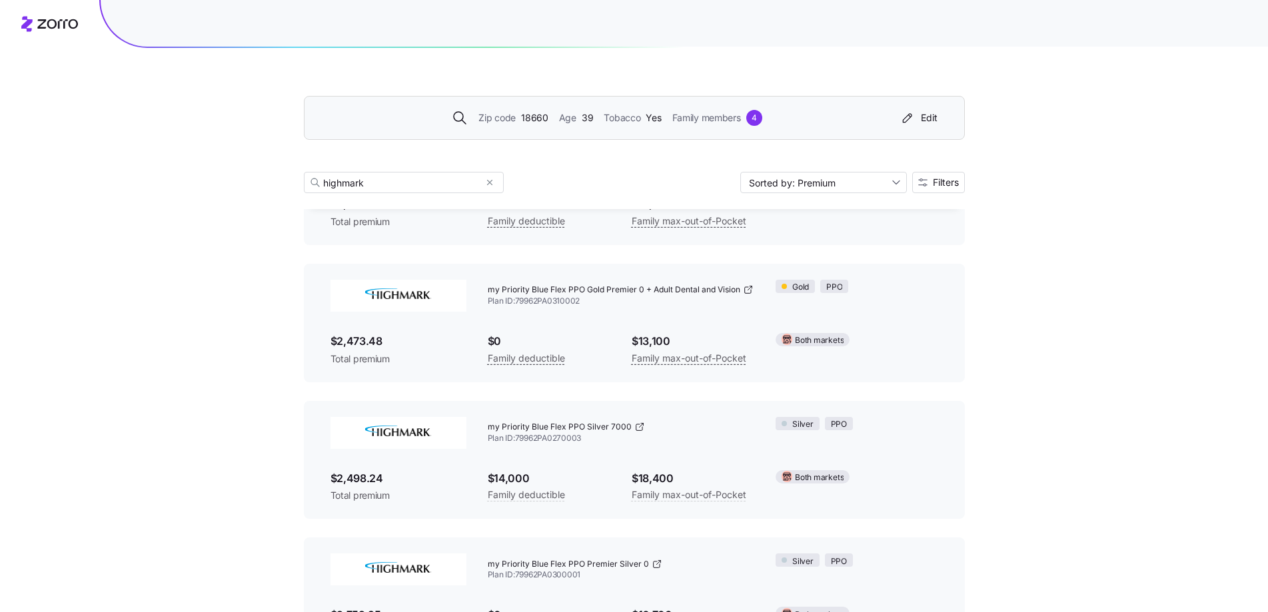
scroll to position [1470, 0]
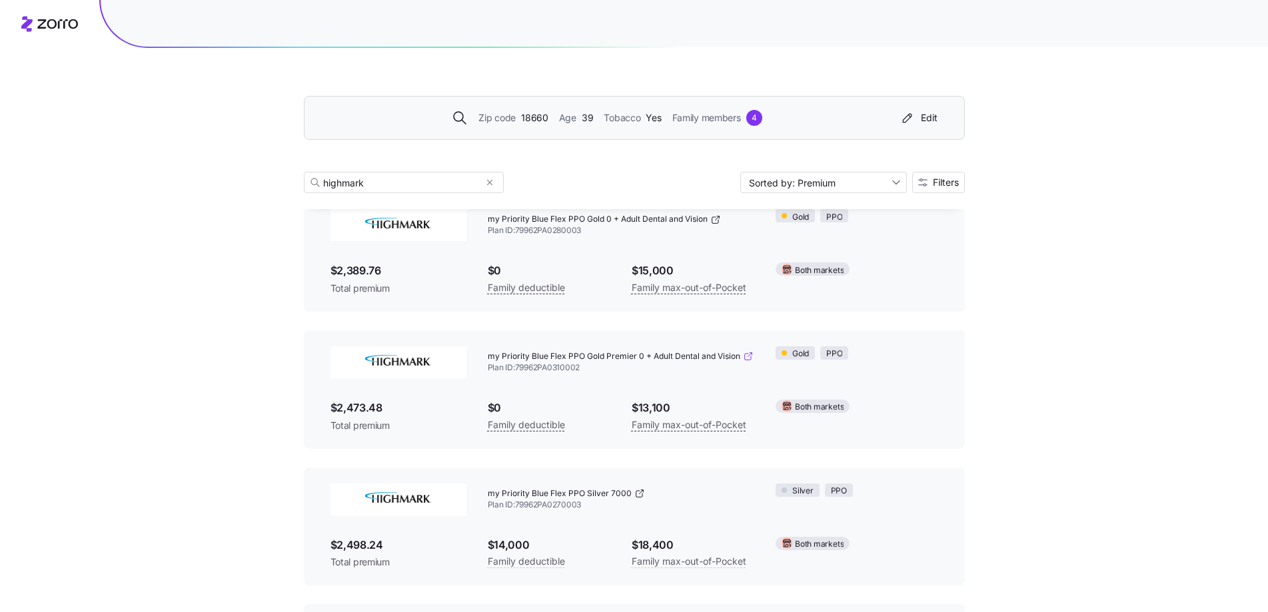
click at [747, 354] on icon at bounding box center [748, 356] width 11 height 11
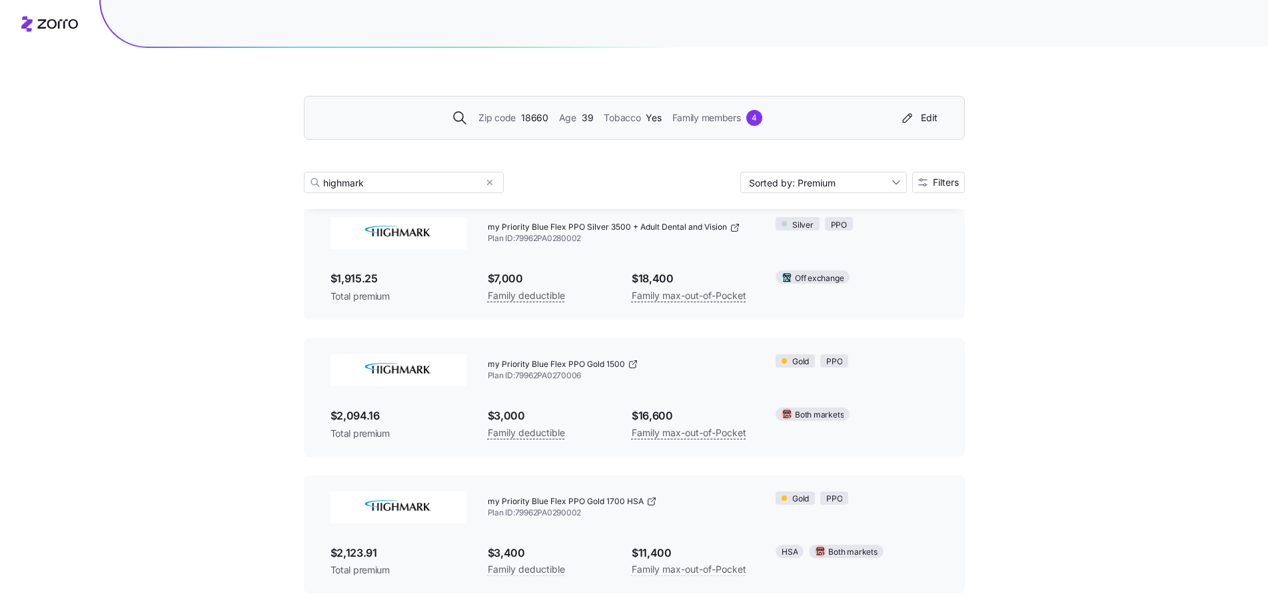
scroll to position [737, 0]
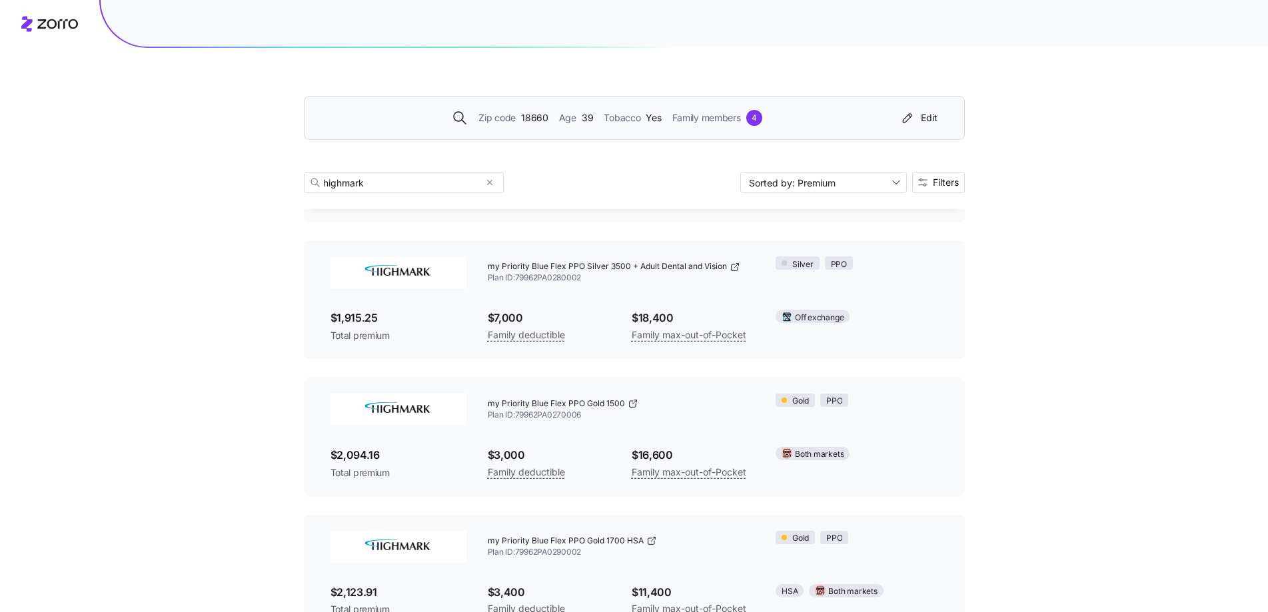
click at [61, 27] on icon at bounding box center [49, 24] width 57 height 16
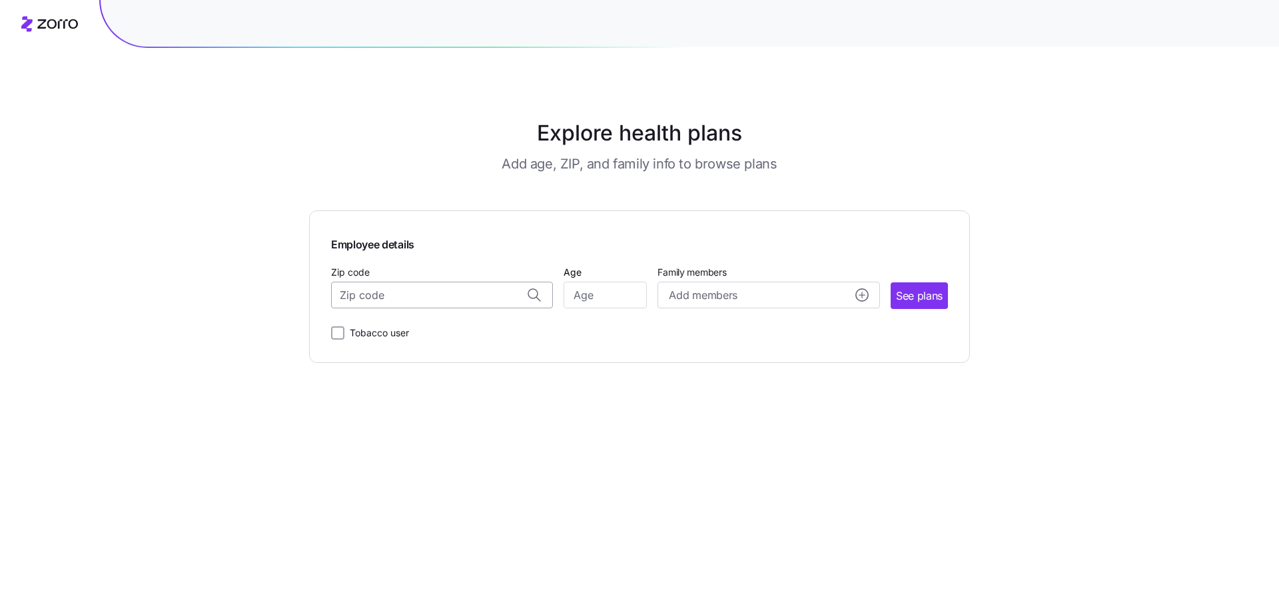
click at [451, 293] on input "Zip code" at bounding box center [442, 295] width 222 height 27
click at [480, 336] on span "18660, [GEOGRAPHIC_DATA], [GEOGRAPHIC_DATA]" at bounding box center [439, 330] width 187 height 17
type input "18660, [GEOGRAPHIC_DATA], [GEOGRAPHIC_DATA]"
click at [589, 297] on input "Age" at bounding box center [605, 295] width 83 height 27
type input "39"
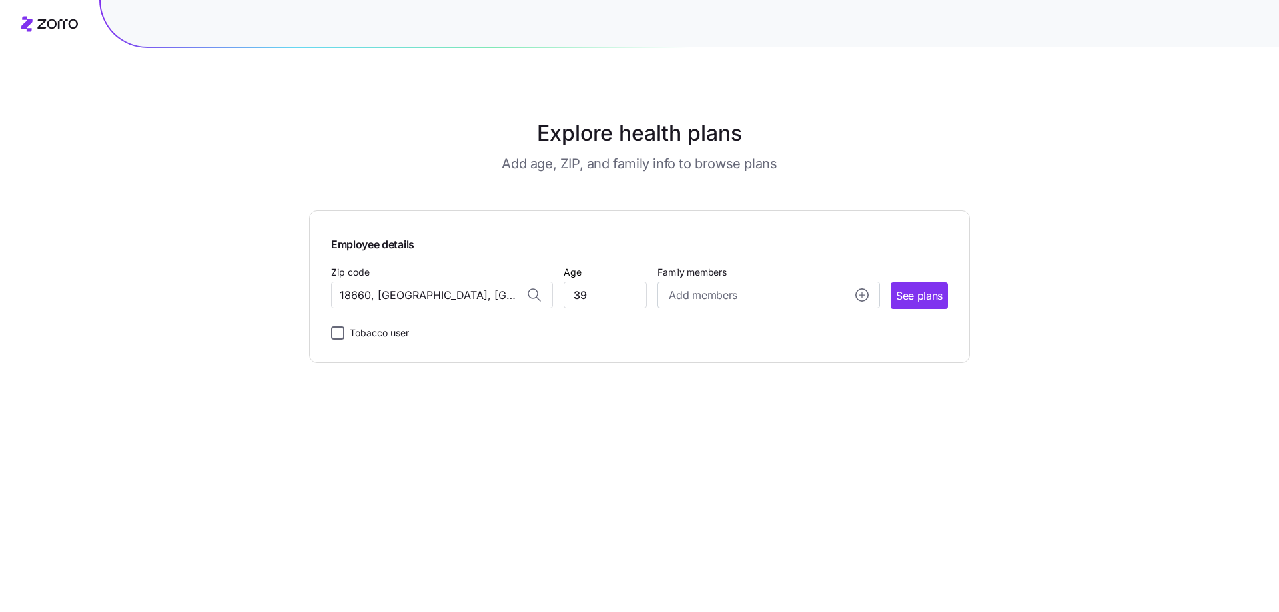
click at [342, 332] on input "Tobacco user" at bounding box center [337, 332] width 13 height 13
checkbox input "true"
click at [708, 302] on span "Add members" at bounding box center [703, 295] width 68 height 17
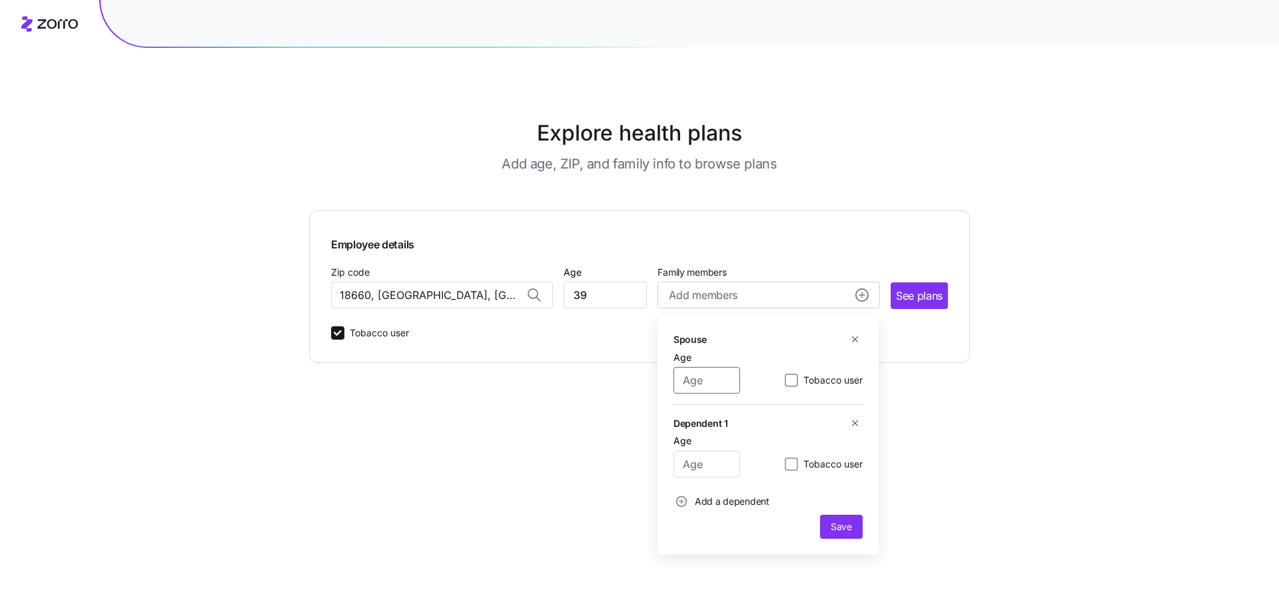
click at [712, 378] on input "Age" at bounding box center [706, 380] width 67 height 27
type input "40"
click at [705, 464] on input "Age" at bounding box center [706, 464] width 67 height 27
type input "13"
click at [681, 498] on circle "add icon" at bounding box center [682, 502] width 10 height 10
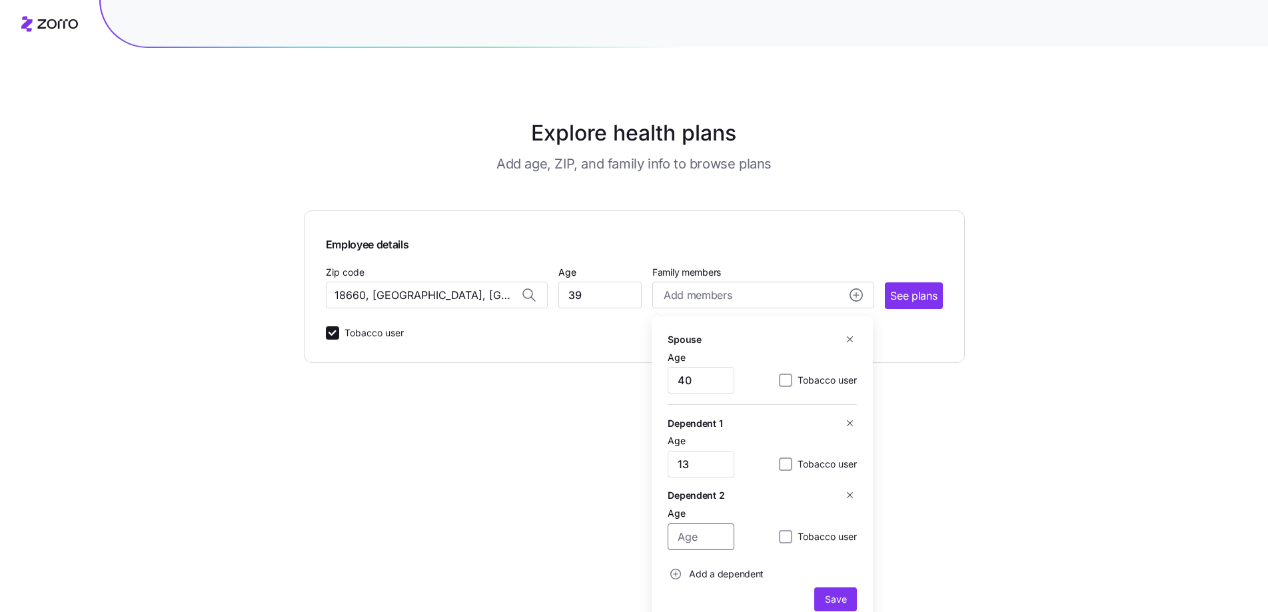
click at [685, 544] on input "Age" at bounding box center [700, 537] width 67 height 27
type input "8"
click at [676, 570] on circle "add icon" at bounding box center [676, 574] width 10 height 10
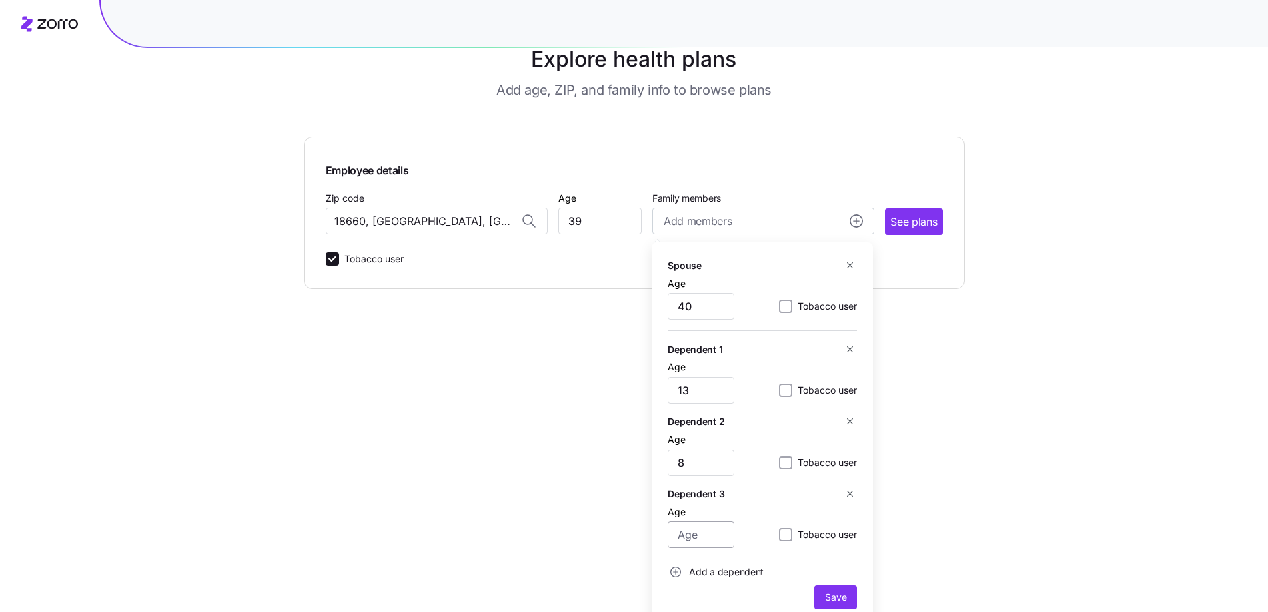
scroll to position [87, 0]
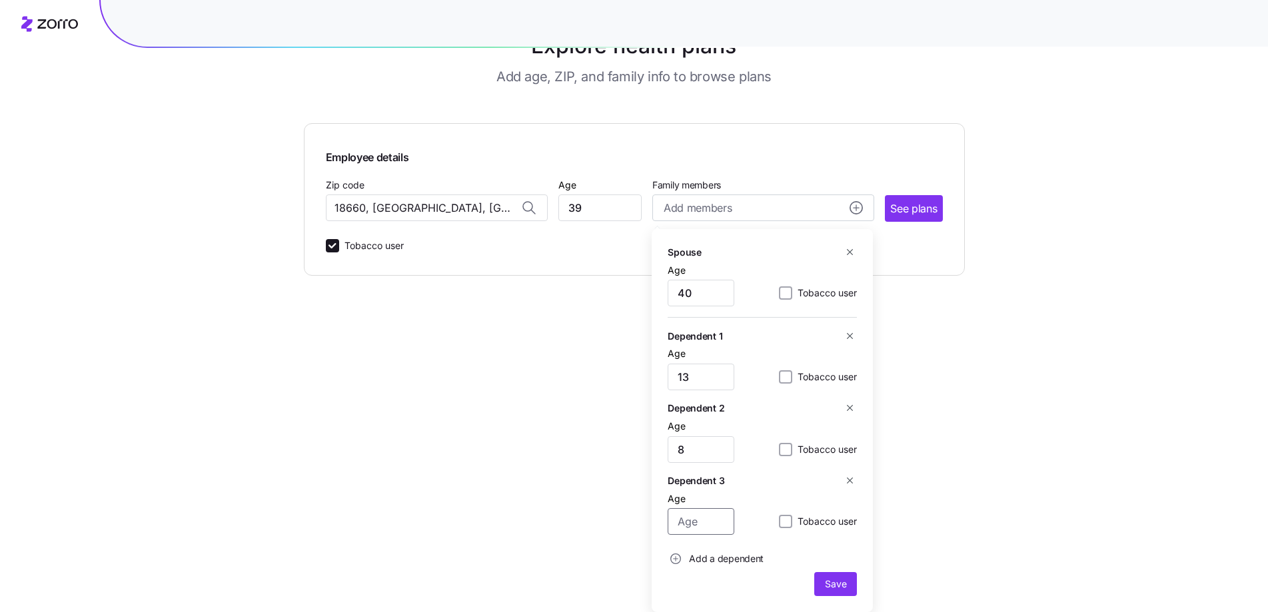
click at [709, 530] on input "Age" at bounding box center [700, 521] width 67 height 27
type input "7"
click at [838, 583] on span "Save" at bounding box center [835, 583] width 21 height 13
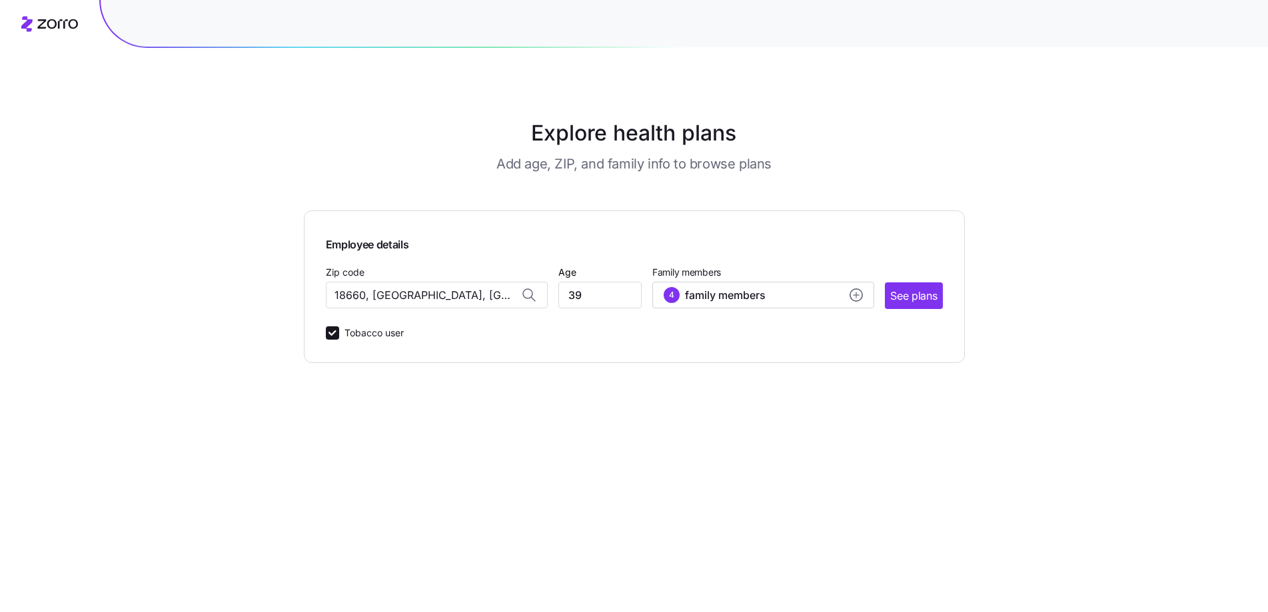
scroll to position [0, 0]
click at [903, 295] on span "See plans" at bounding box center [919, 296] width 47 height 17
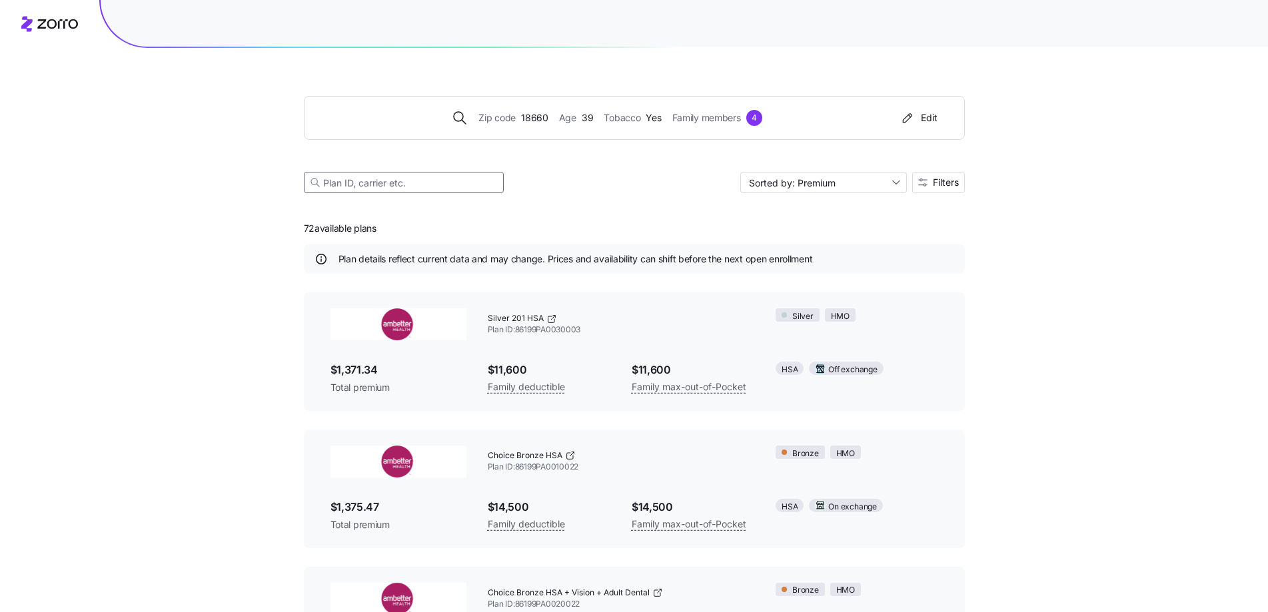
click at [393, 183] on input at bounding box center [404, 182] width 200 height 21
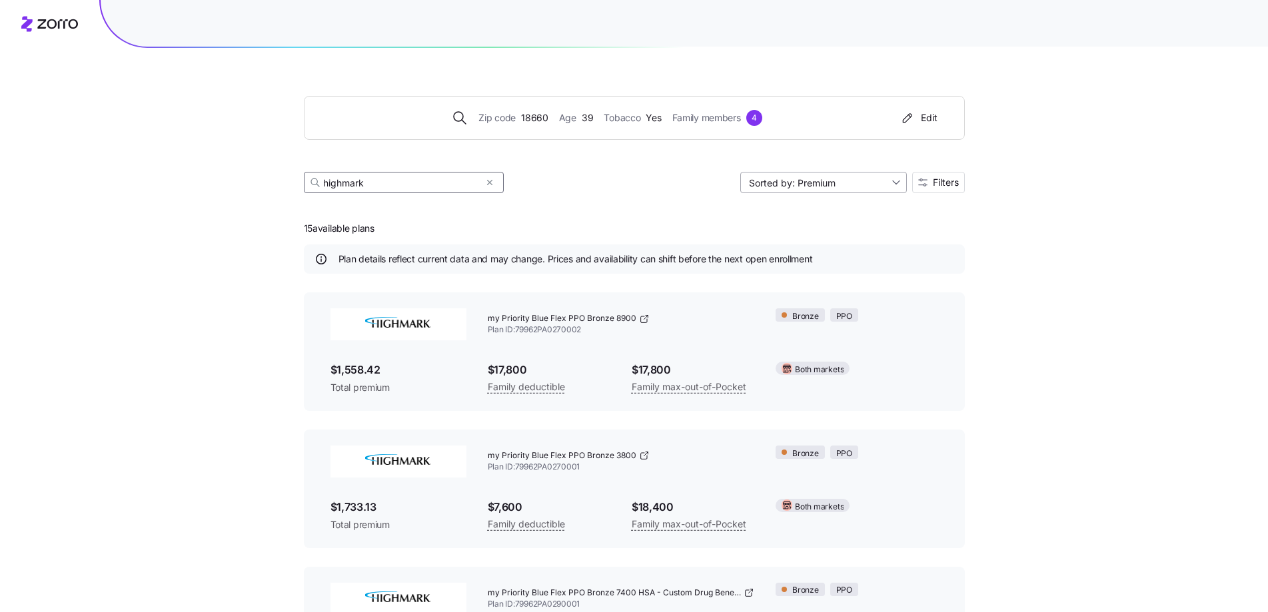
type input "highmark"
click at [898, 187] on input "Sorted by: Premium" at bounding box center [823, 182] width 167 height 21
click at [803, 233] on div "Deductible" at bounding box center [822, 234] width 156 height 20
type input "Sorted by: Deductible"
click at [893, 182] on input "Sorted by: Deductible" at bounding box center [823, 182] width 167 height 21
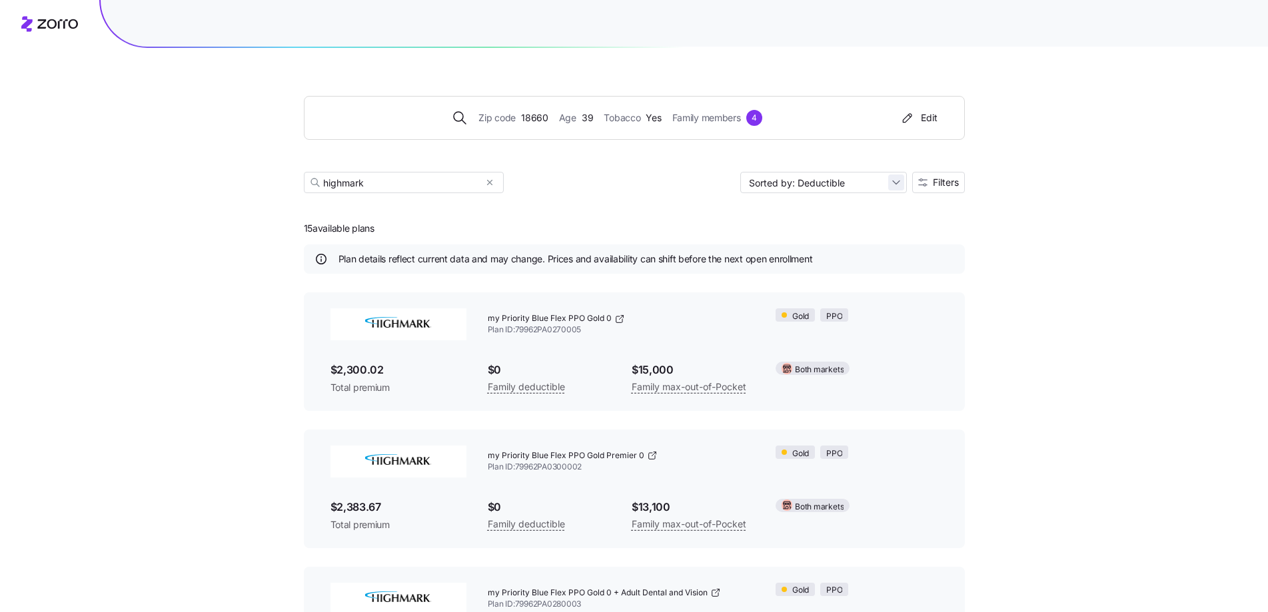
click at [892, 182] on div "Sorted by: Deductible" at bounding box center [823, 182] width 167 height 21
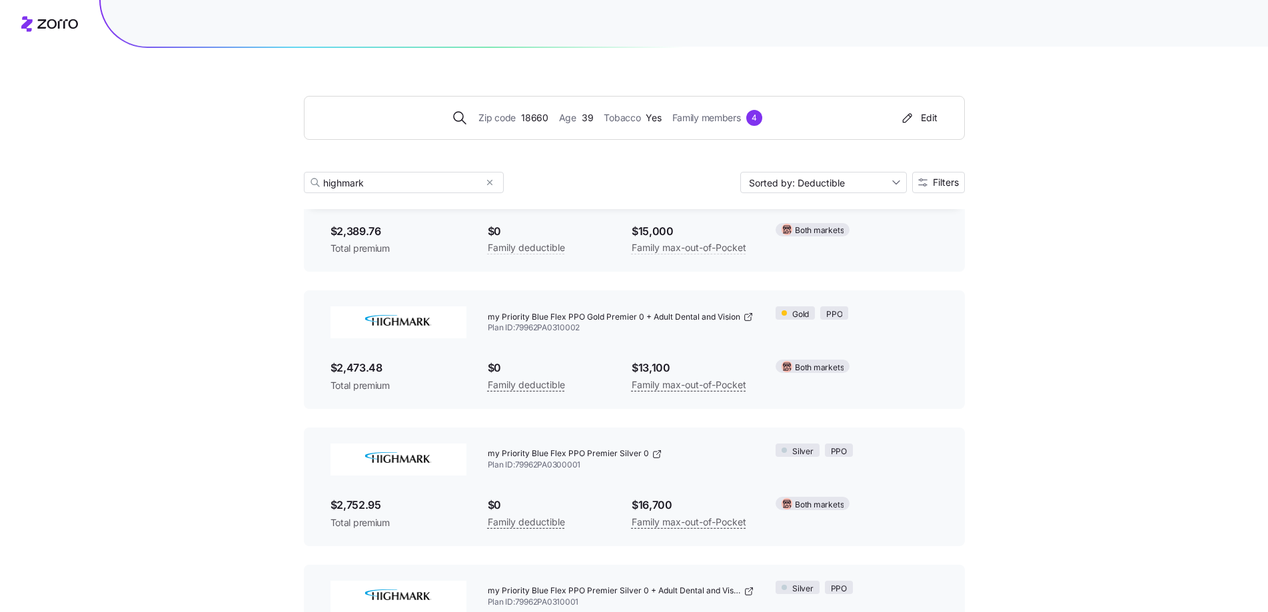
scroll to position [432, 0]
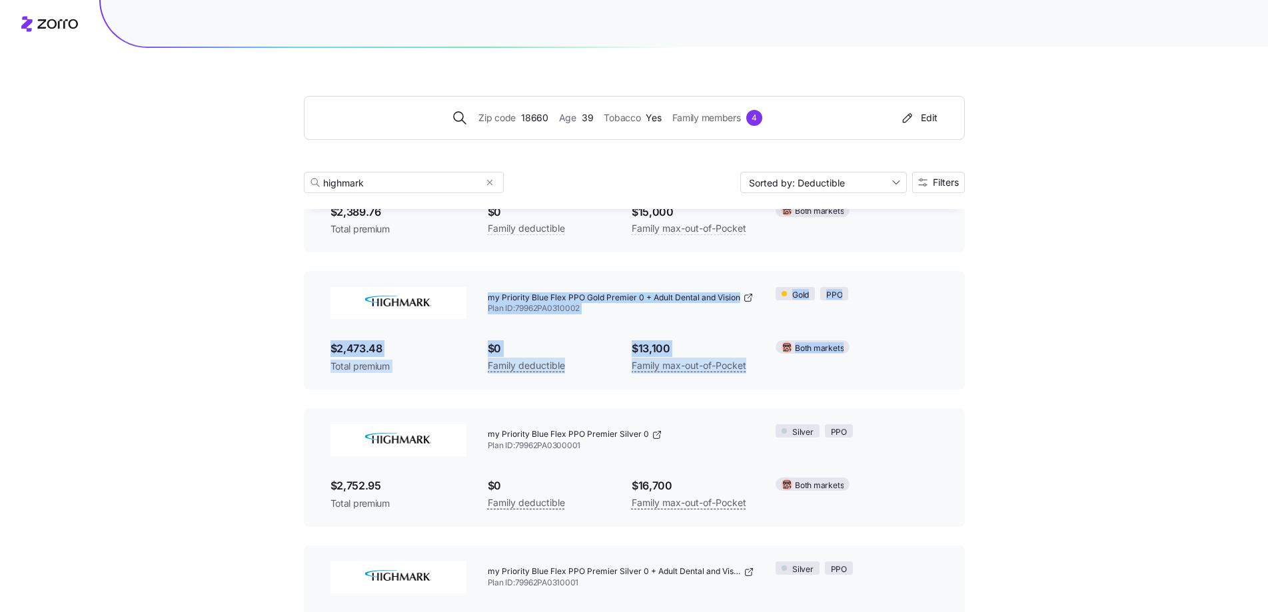
drag, startPoint x: 305, startPoint y: 271, endPoint x: 915, endPoint y: 380, distance: 619.1
click at [915, 380] on div "my Priority Blue Flex PPO Gold 0 Plan ID: 79962PA0270005 Gold PPO $2,300.02 Tot…" at bounding box center [634, 536] width 661 height 1352
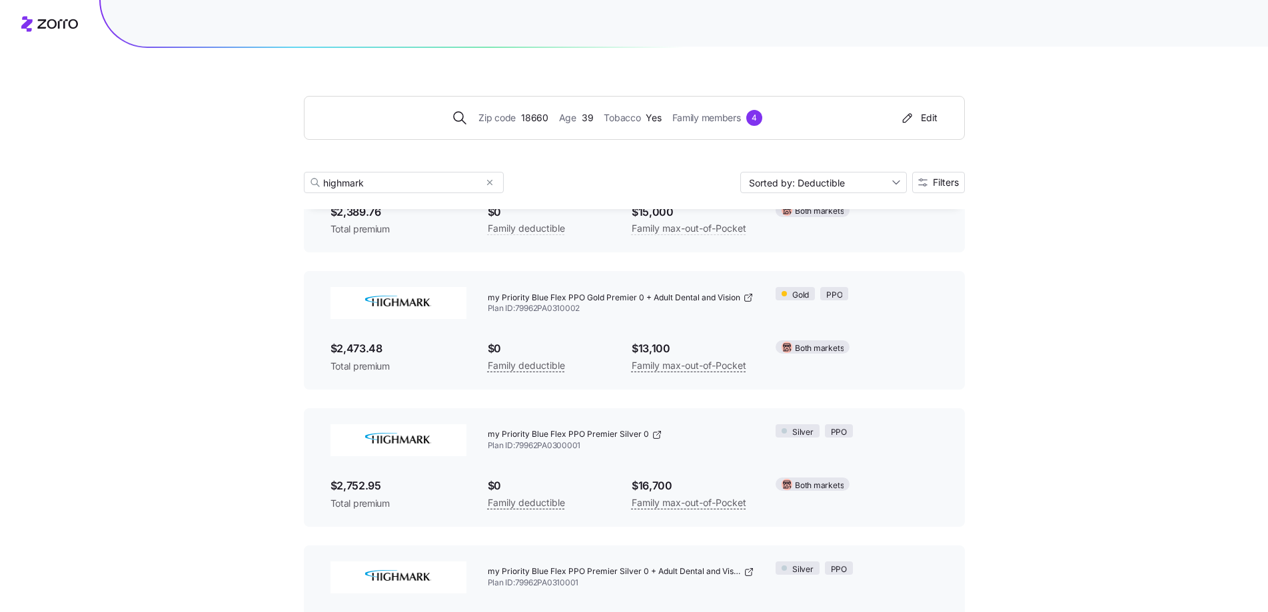
click at [917, 332] on div "Both markets" at bounding box center [856, 347] width 183 height 35
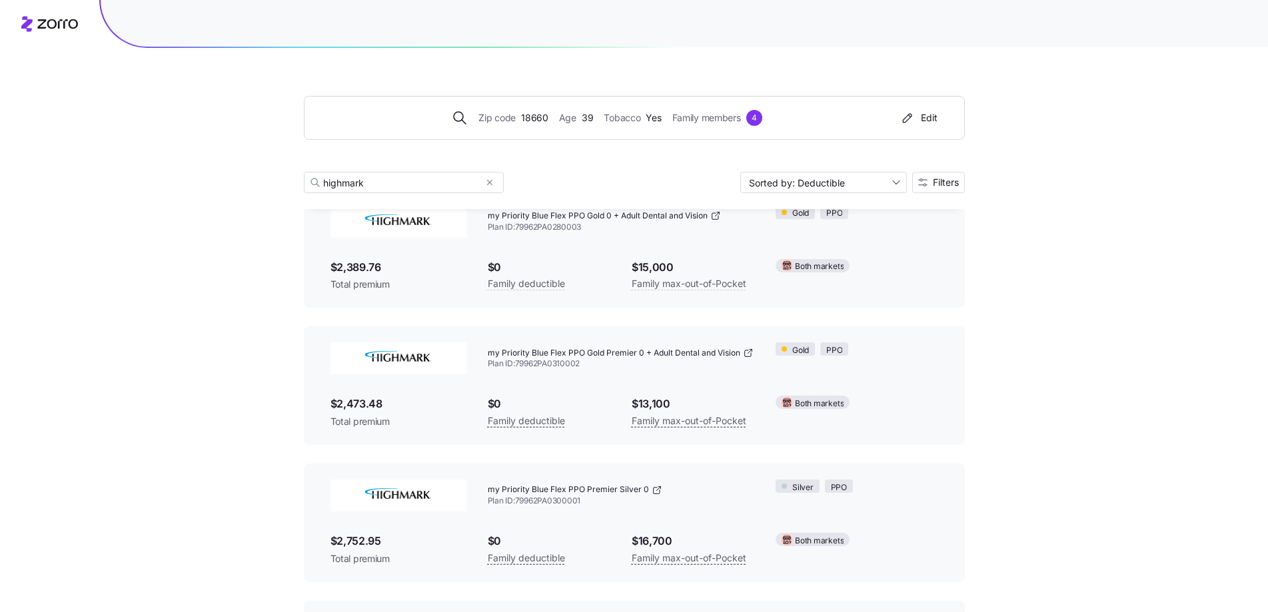
scroll to position [400, 0]
